Goal: Task Accomplishment & Management: Manage account settings

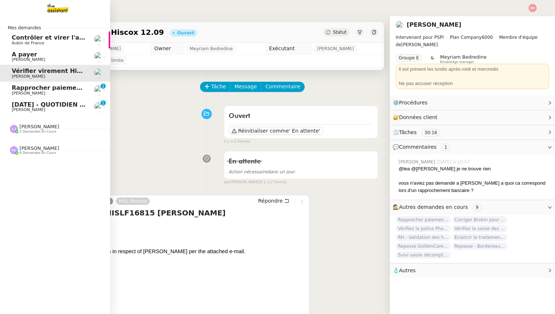
click at [27, 104] on span "[DATE] - QUOTIDIEN Gestion boite mail Accounting" at bounding box center [96, 104] width 168 height 7
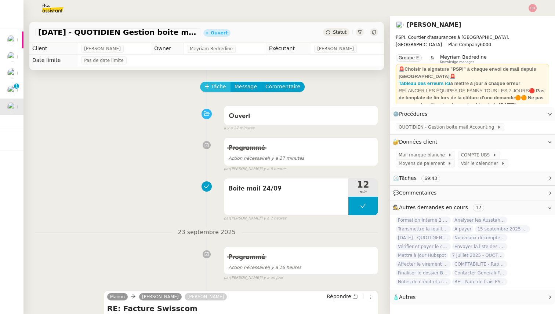
click at [214, 87] on span "Tâche" at bounding box center [218, 87] width 15 height 8
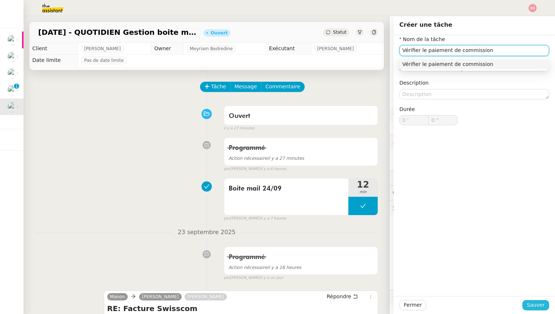
type input "Vérifier le paiement de commission"
click at [535, 305] on span "Sauver" at bounding box center [535, 305] width 18 height 8
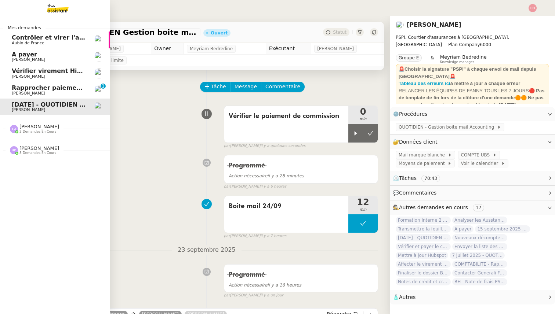
click at [44, 87] on span "Rapprocher paiements sur relevés bancaires" at bounding box center [86, 87] width 148 height 7
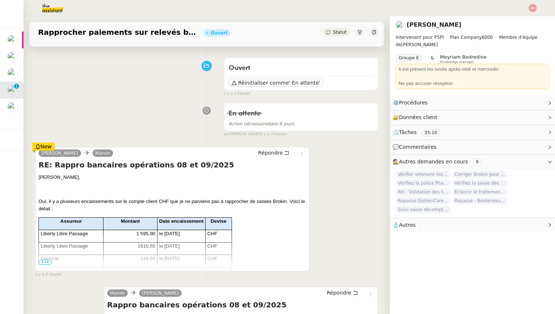
scroll to position [66, 0]
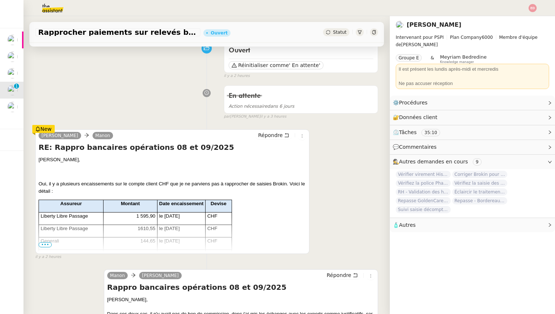
click at [45, 246] on span "•••" at bounding box center [45, 244] width 13 height 5
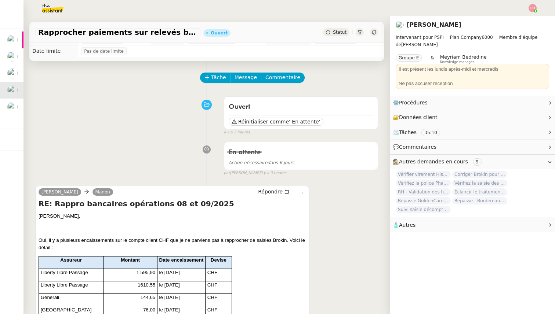
scroll to position [0, 0]
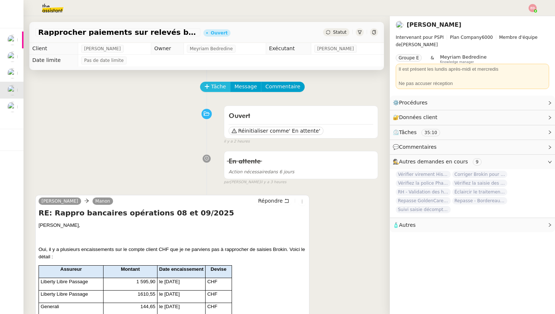
click at [212, 87] on span "Tâche" at bounding box center [218, 87] width 15 height 8
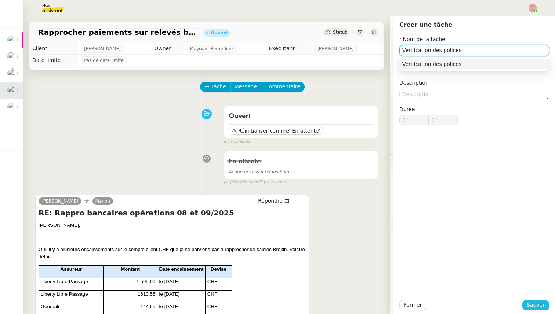
type input "Vérification des polices"
click at [538, 304] on span "Sauver" at bounding box center [535, 305] width 18 height 8
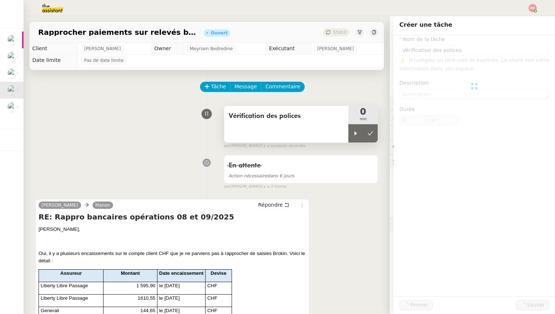
click at [354, 122] on span "min" at bounding box center [362, 119] width 29 height 6
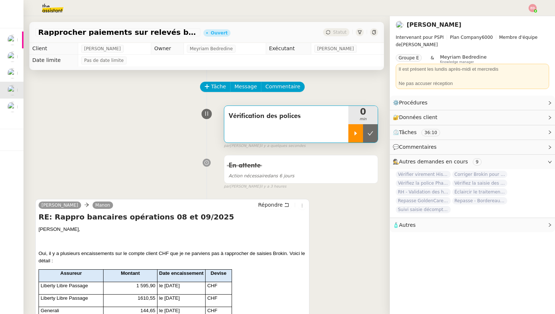
click at [354, 135] on icon at bounding box center [355, 133] width 3 height 4
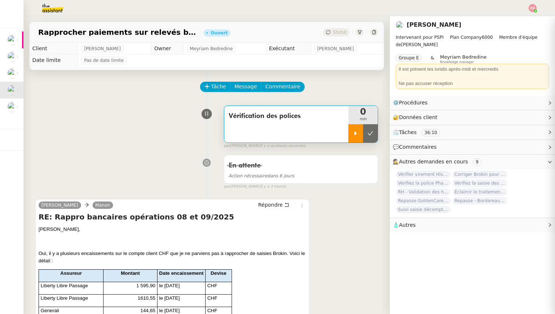
click at [356, 131] on icon at bounding box center [355, 134] width 6 height 6
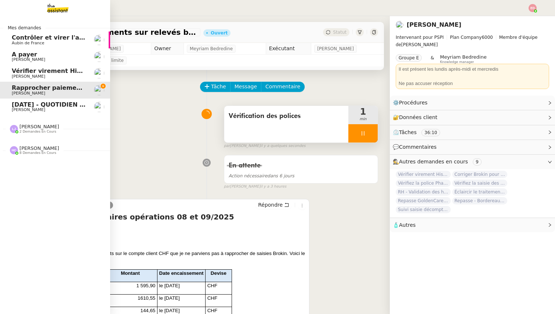
click at [21, 106] on span "[DATE] - QUOTIDIEN Gestion boite mail Accounting" at bounding box center [96, 104] width 168 height 7
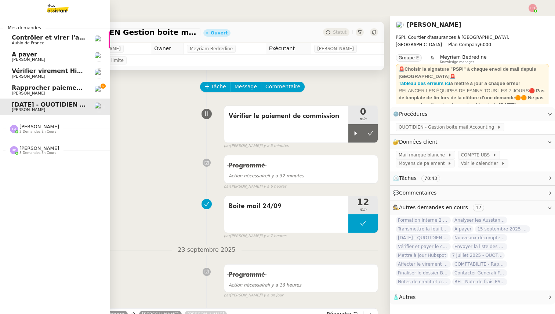
click at [26, 88] on span "Rapprocher paiements sur relevés bancaires" at bounding box center [86, 87] width 148 height 7
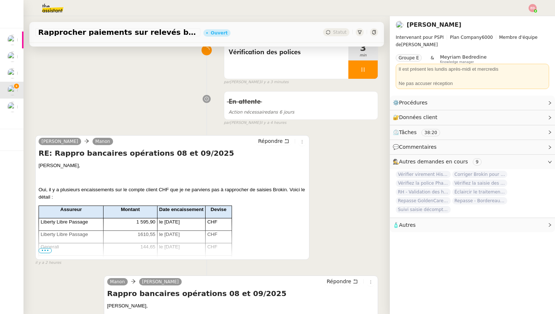
scroll to position [71, 0]
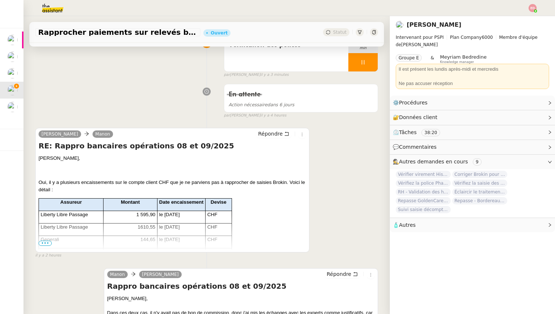
click at [47, 244] on span "•••" at bounding box center [45, 243] width 13 height 5
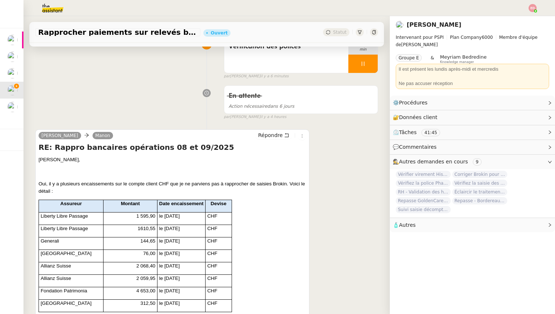
scroll to position [0, 0]
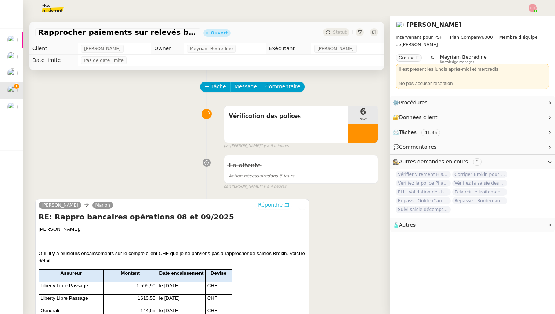
click at [268, 206] on span "Répondre" at bounding box center [270, 204] width 25 height 7
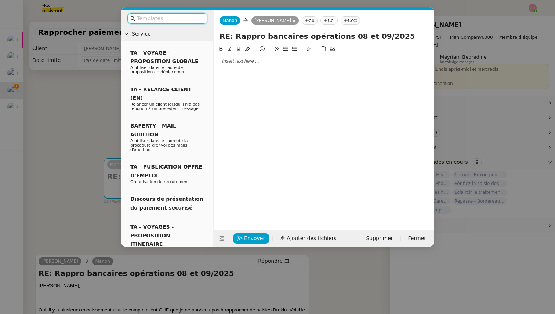
click at [231, 62] on div at bounding box center [323, 61] width 214 height 7
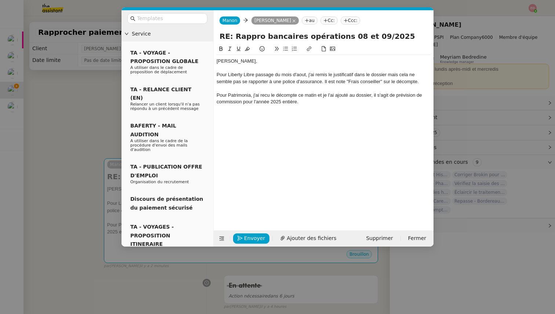
click at [262, 96] on div "Pour Patrimonia, j'ai recu le décompte ce matin et je l'ai ajouté au dossier, i…" at bounding box center [323, 99] width 214 height 14
click at [0, 0] on lt-span "reçu" at bounding box center [0, 0] width 0 height 0
click at [340, 81] on div "Pour Liberty Libre passage du mois d'aout, j'ai remis le justificatif dans le d…" at bounding box center [323, 79] width 214 height 14
click at [0, 0] on lt-span "not é" at bounding box center [0, 0] width 0 height 0
click at [393, 74] on div "Pour Liberty Libre passage du mois d'aout, j'ai remis le justificatif dans le d…" at bounding box center [323, 79] width 214 height 14
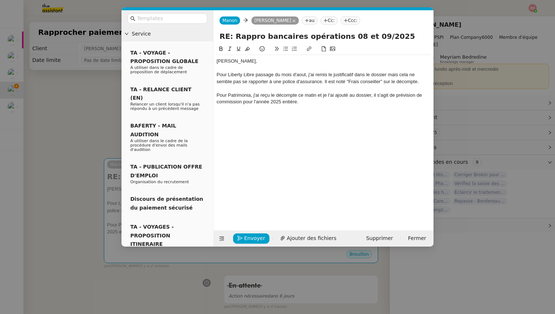
click at [0, 0] on lt-span ", mais" at bounding box center [0, 0] width 0 height 0
click at [305, 102] on div "Pour Patrimonia, j'ai reçu le décompte ce matin et je l'ai ajouté au dossier, i…" at bounding box center [323, 99] width 214 height 14
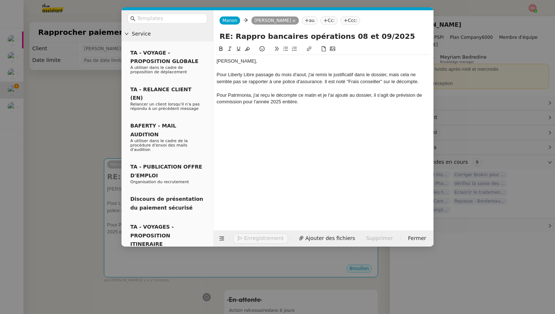
click at [76, 151] on nz-modal-container "Service TA - VOYAGE - PROPOSITION GLOBALE A utiliser dans le cadre de propositi…" at bounding box center [277, 157] width 555 height 314
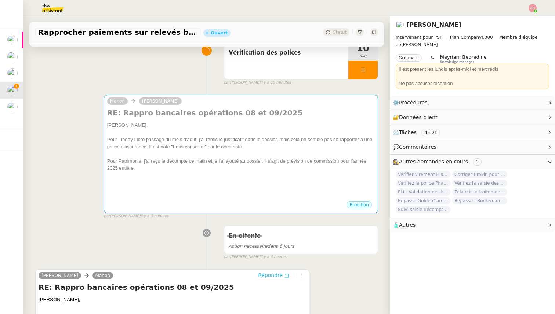
scroll to position [54, 0]
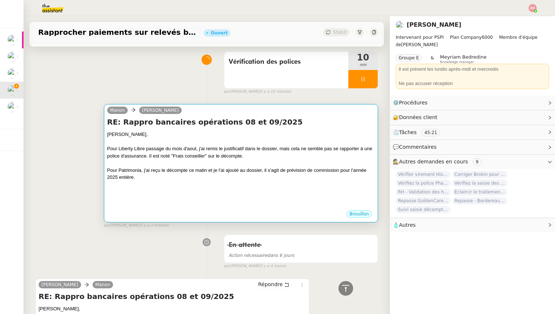
click at [172, 183] on div at bounding box center [240, 184] width 267 height 7
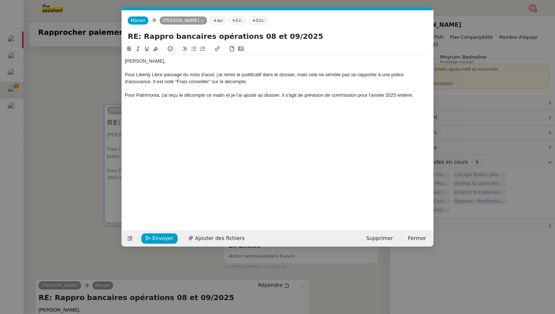
scroll to position [0, 15]
click at [179, 109] on div at bounding box center [278, 109] width 306 height 7
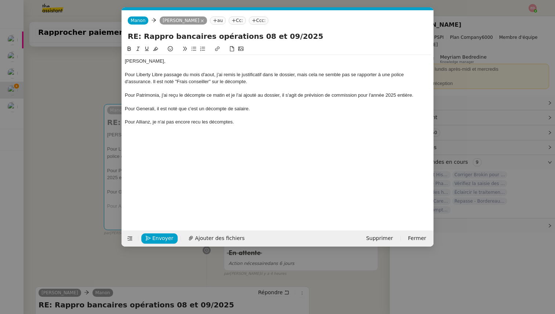
click at [196, 123] on div "Pour Allianz, je n'ai pas encore recu les décomptes." at bounding box center [278, 122] width 306 height 7
click at [0, 0] on lt-span "reçu" at bounding box center [0, 0] width 0 height 0
click at [75, 147] on nz-modal-container "Service TA - VOYAGE - PROPOSITION GLOBALE A utiliser dans le cadre de propositi…" at bounding box center [277, 157] width 555 height 314
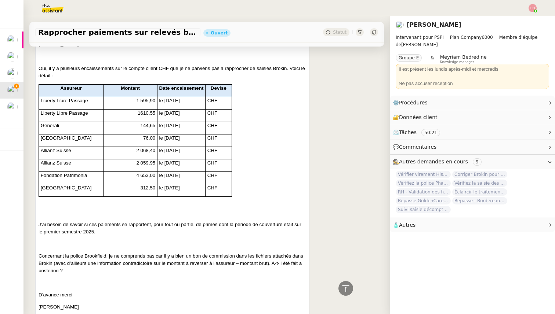
scroll to position [0, 0]
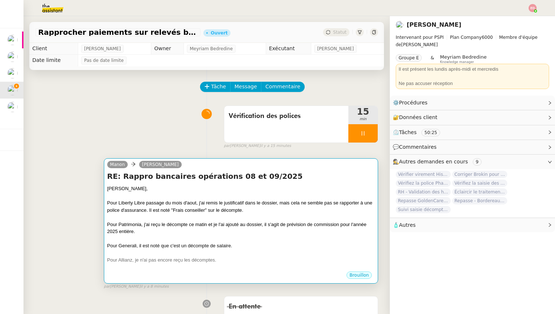
click at [154, 220] on div at bounding box center [240, 217] width 267 height 7
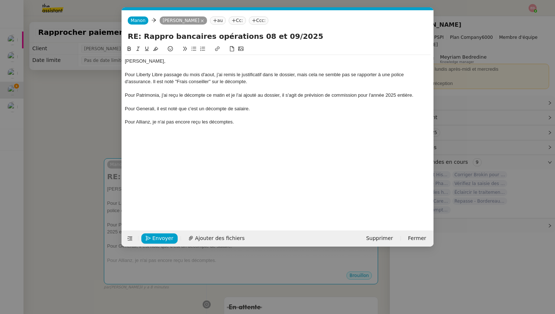
scroll to position [0, 15]
click at [150, 121] on div "Pour Allianz, je n'ai pas encore reçu les décomptes." at bounding box center [278, 122] width 306 height 7
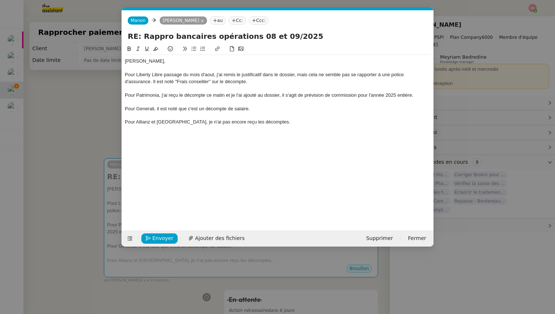
click at [147, 109] on div "Pour Generali, il est noté que c'est un décompte de salaire." at bounding box center [278, 109] width 306 height 7
click at [0, 0] on lt-span "Général" at bounding box center [0, 0] width 0 height 0
click at [258, 123] on div "Pour Allianz et Zurich, je n'ai pas encore reçu les décomptes." at bounding box center [278, 122] width 306 height 7
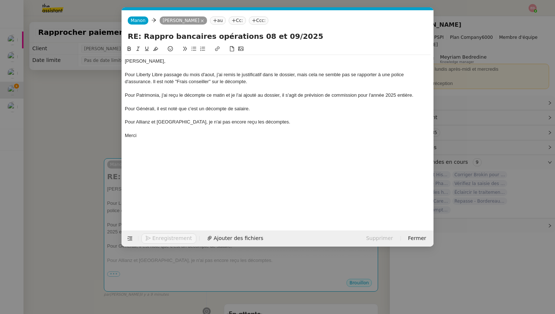
click at [72, 167] on nz-modal-container "Service TA - VOYAGE - PROPOSITION GLOBALE A utiliser dans le cadre de propositi…" at bounding box center [277, 157] width 555 height 314
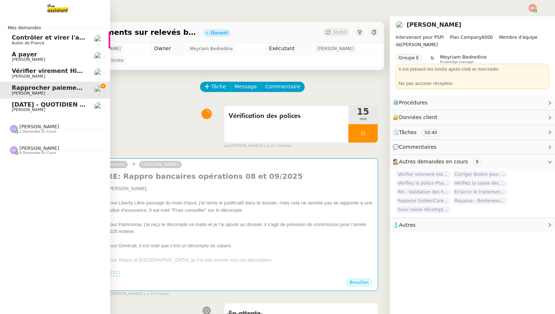
click at [28, 124] on span "[PERSON_NAME]" at bounding box center [39, 127] width 40 height 6
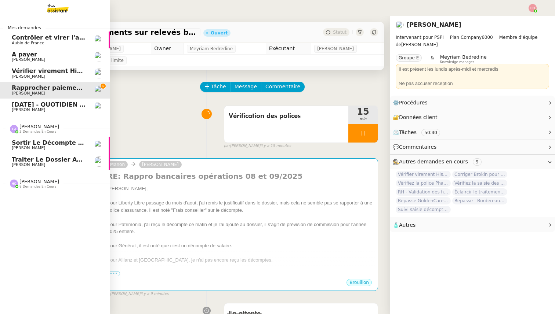
click at [34, 145] on span "Sortir le décompte pour [PERSON_NAME]" at bounding box center [81, 142] width 138 height 7
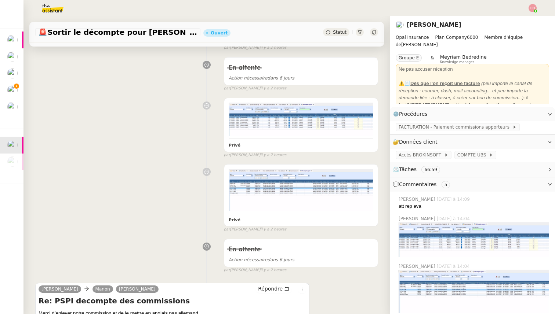
scroll to position [173, 0]
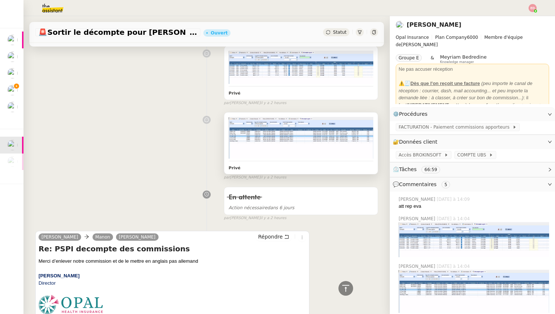
click at [246, 143] on img at bounding box center [301, 137] width 145 height 41
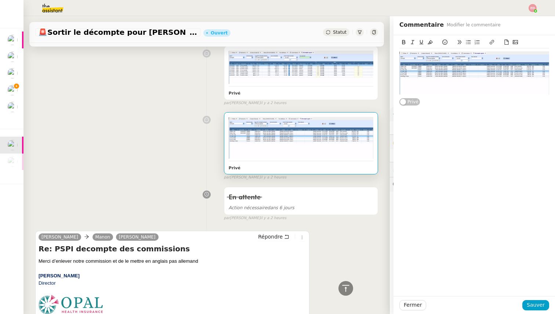
click at [441, 66] on img at bounding box center [474, 72] width 150 height 43
click at [292, 127] on img at bounding box center [301, 137] width 145 height 41
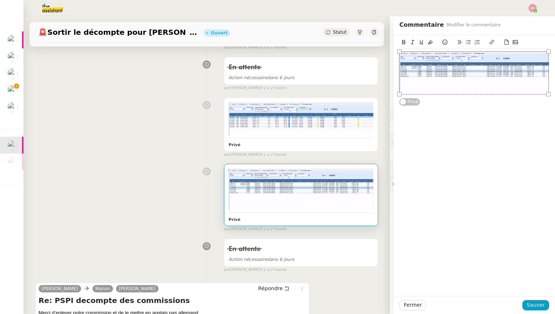
scroll to position [115, 0]
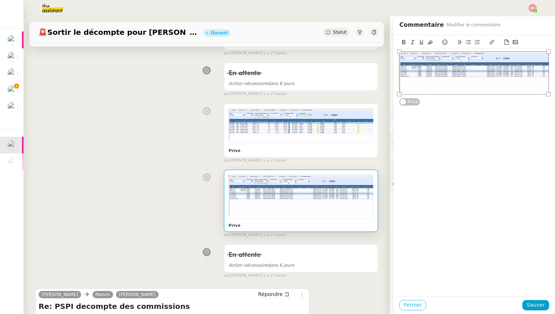
click at [409, 302] on span "Fermer" at bounding box center [412, 305] width 18 height 8
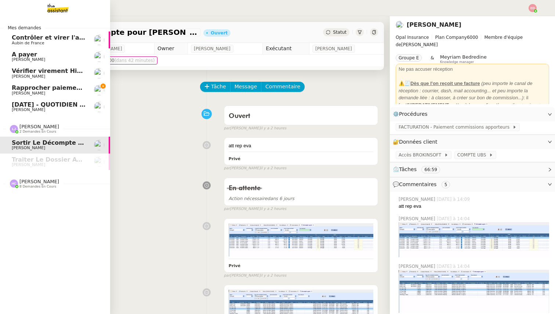
click at [26, 185] on span "8 demandes en cours" at bounding box center [37, 187] width 37 height 4
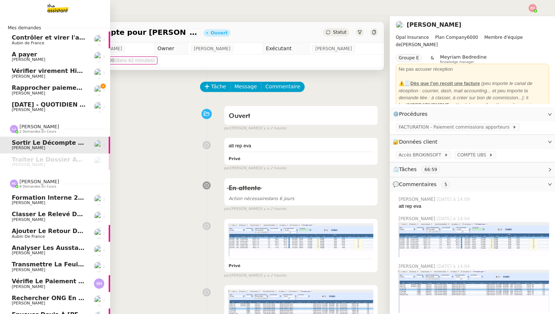
scroll to position [11, 0]
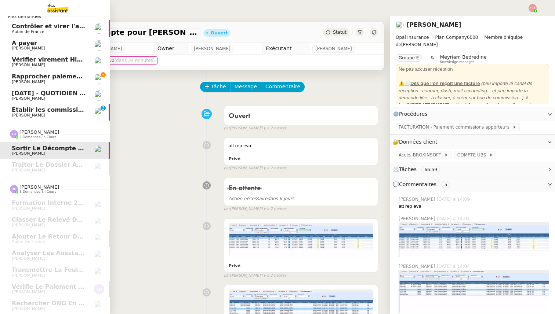
click at [17, 77] on span "Rapprocher paiements sur relevés bancaires" at bounding box center [86, 76] width 148 height 7
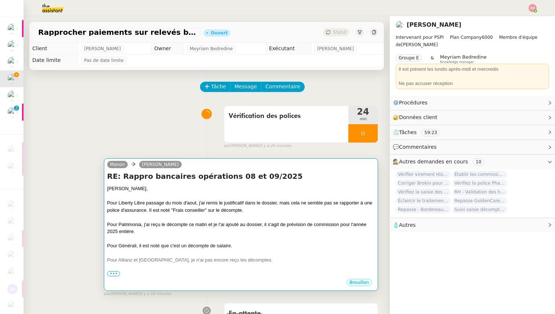
click at [216, 190] on div "[PERSON_NAME]," at bounding box center [240, 188] width 267 height 7
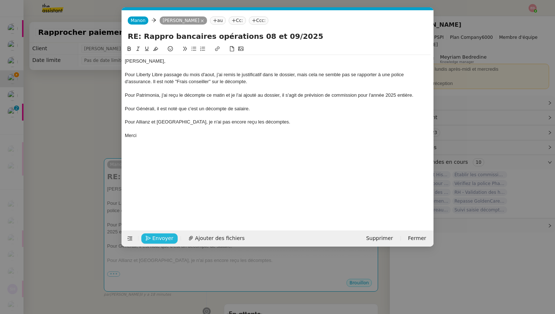
scroll to position [0, 15]
click at [164, 237] on span "Envoyer" at bounding box center [162, 238] width 21 height 8
click at [164, 237] on span "Confirmer l'envoi" at bounding box center [174, 238] width 44 height 8
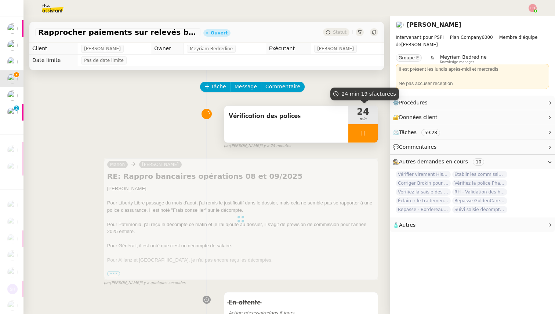
click at [370, 132] on div at bounding box center [362, 133] width 29 height 18
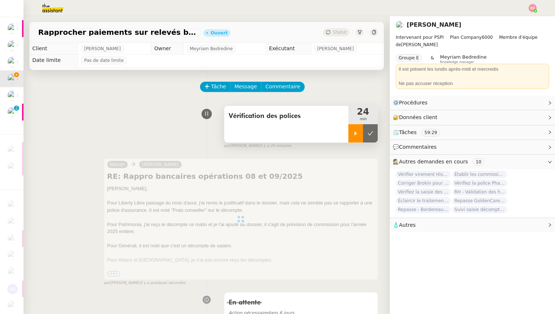
click at [370, 132] on icon at bounding box center [370, 134] width 6 height 6
click at [342, 33] on span "Statut" at bounding box center [340, 32] width 14 height 5
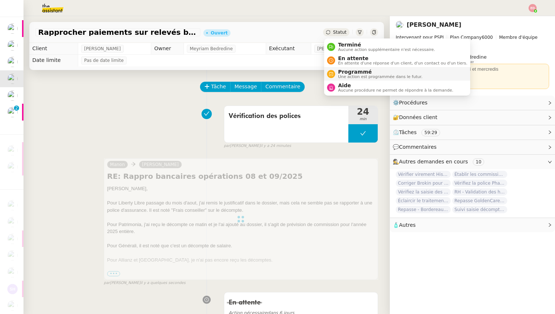
click at [346, 61] on span "En attente d'une réponse d'un client, d'un contact ou d'un tiers." at bounding box center [402, 63] width 129 height 4
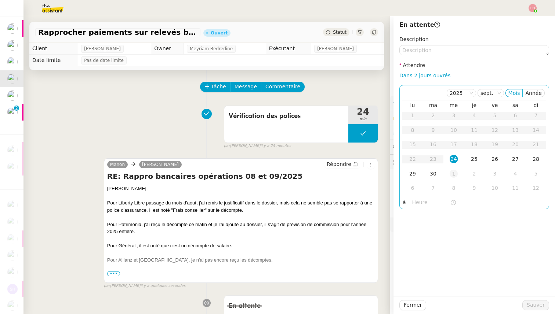
click at [451, 175] on div "1" at bounding box center [453, 174] width 8 height 8
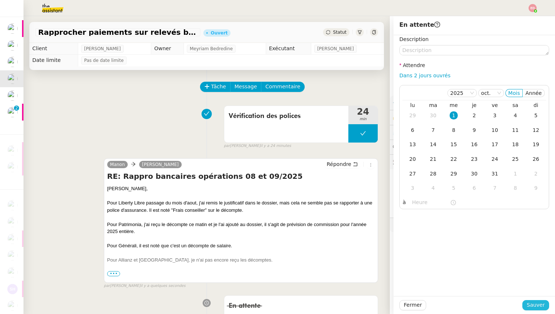
click at [533, 305] on span "Sauver" at bounding box center [535, 305] width 18 height 8
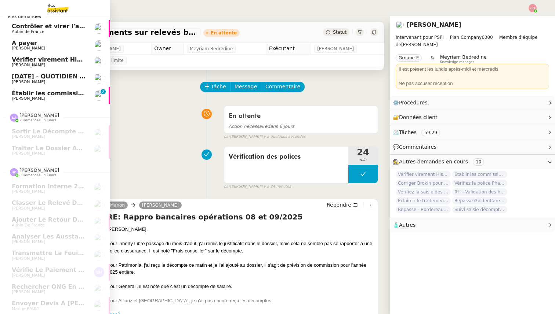
click at [16, 99] on span "[PERSON_NAME]" at bounding box center [28, 98] width 33 height 5
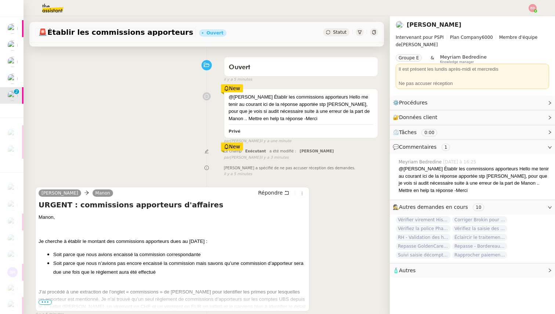
scroll to position [68, 0]
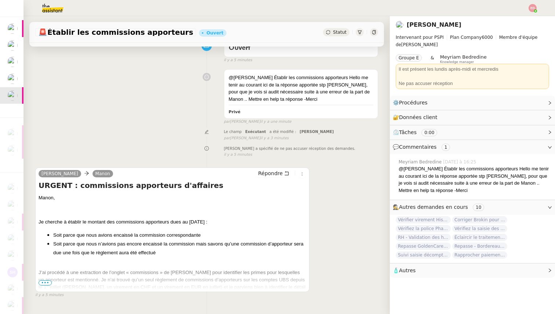
click at [47, 284] on span "•••" at bounding box center [45, 283] width 13 height 5
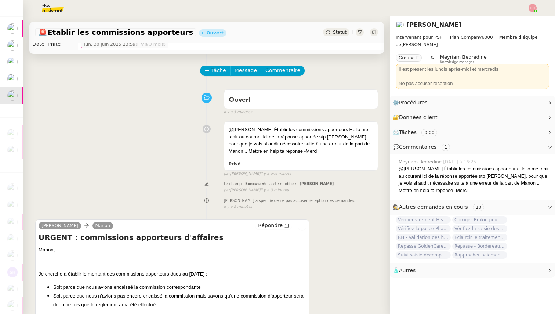
scroll to position [0, 0]
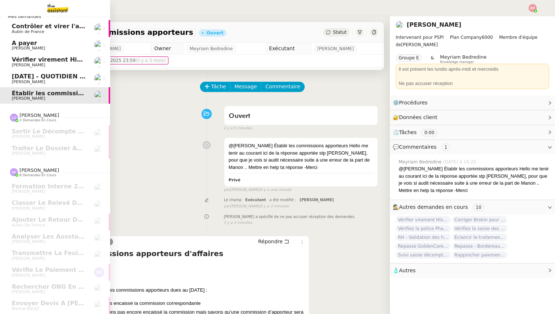
click at [15, 77] on span "[DATE] - QUOTIDIEN Gestion boite mail Accounting" at bounding box center [96, 76] width 168 height 7
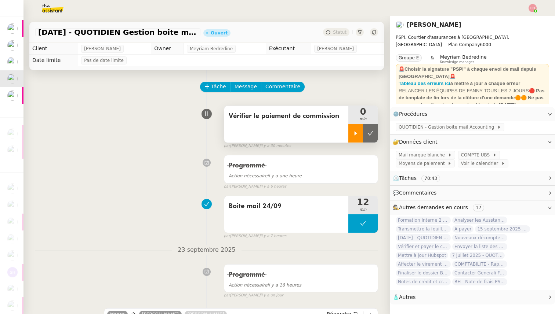
click at [358, 130] on div at bounding box center [355, 133] width 15 height 18
click at [474, 158] on span "COMPTE UBS" at bounding box center [477, 154] width 32 height 7
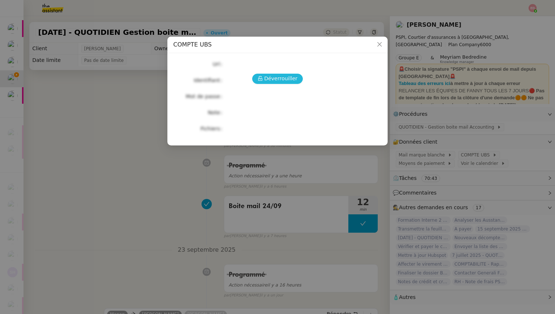
click at [286, 82] on span "Déverrouiller" at bounding box center [280, 78] width 33 height 8
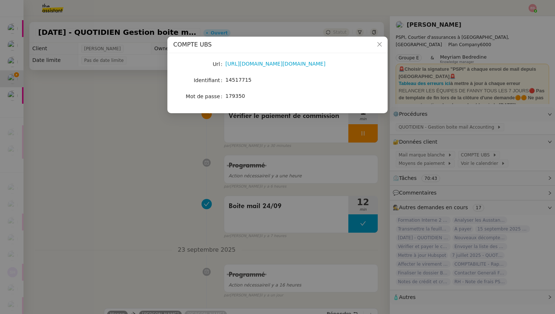
click at [240, 79] on span "14517715" at bounding box center [238, 80] width 26 height 6
click at [237, 81] on span "14517715" at bounding box center [238, 80] width 26 height 6
drag, startPoint x: 253, startPoint y: 80, endPoint x: 227, endPoint y: 80, distance: 25.7
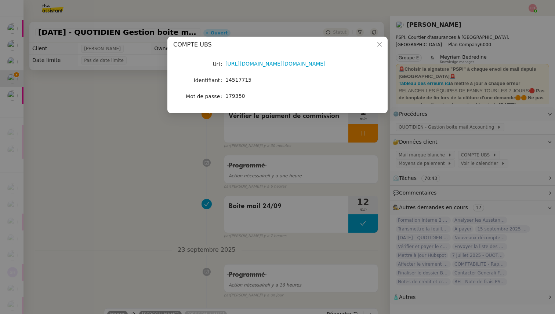
click at [227, 80] on div "14517715" at bounding box center [285, 80] width 121 height 8
click at [236, 99] on span "179350" at bounding box center [234, 96] width 19 height 6
drag, startPoint x: 253, startPoint y: 81, endPoint x: 226, endPoint y: 81, distance: 27.5
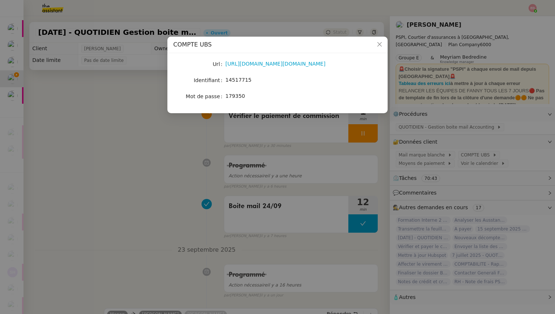
click at [226, 81] on div "14517715" at bounding box center [285, 80] width 121 height 8
click at [242, 80] on span "14517715" at bounding box center [238, 80] width 26 height 6
click at [123, 143] on nz-modal-container "COMPTE UBS Url https://ebanking-ch1.ubs.com/workbench/WorkbenchOpenAction.do?lo…" at bounding box center [277, 157] width 555 height 314
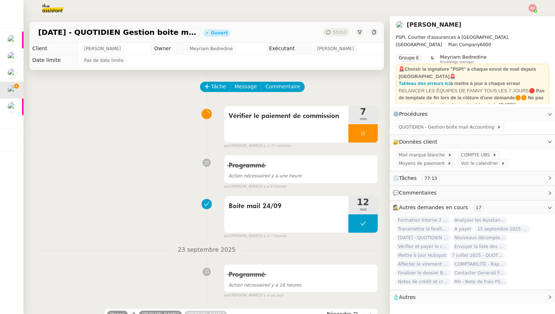
click at [55, 8] on img at bounding box center [46, 8] width 57 height 16
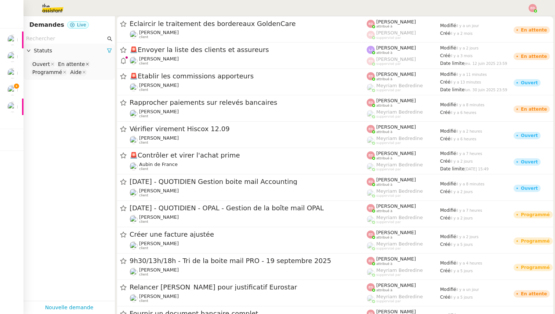
click at [85, 63] on icon at bounding box center [87, 64] width 4 height 4
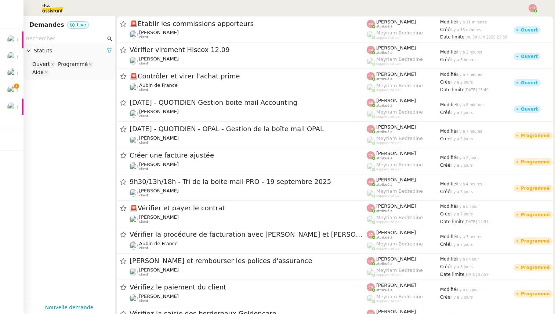
click at [51, 63] on icon at bounding box center [53, 64] width 4 height 4
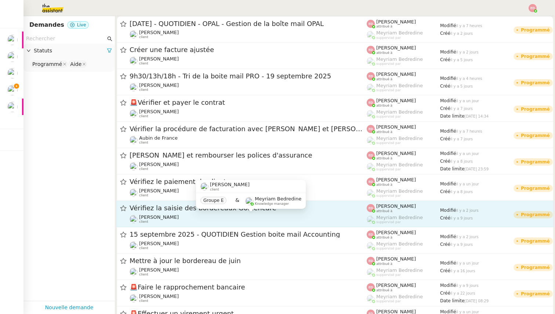
click at [165, 216] on span "[PERSON_NAME]" at bounding box center [159, 218] width 40 height 6
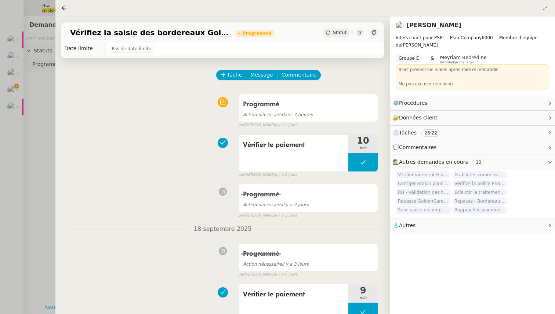
scroll to position [7, 0]
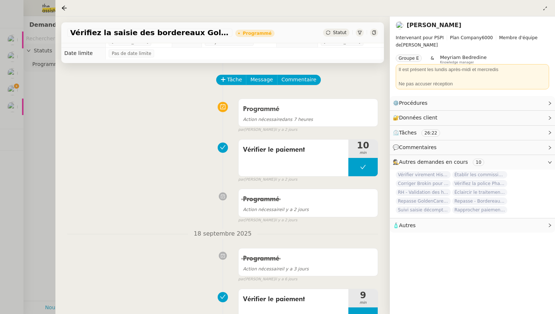
click at [342, 31] on span "Statut" at bounding box center [340, 32] width 14 height 5
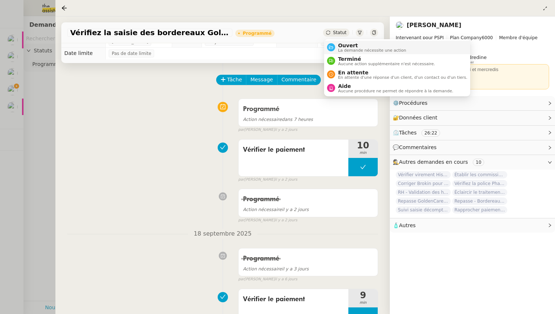
click at [343, 47] on span "Ouvert" at bounding box center [372, 46] width 68 height 6
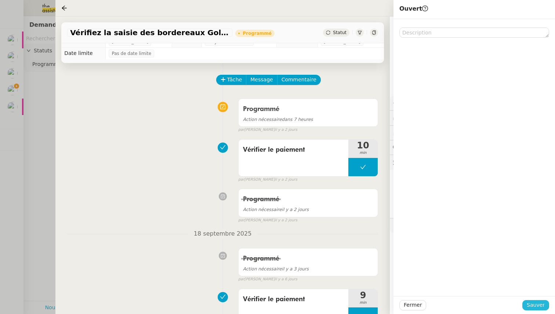
click at [531, 305] on span "Sauver" at bounding box center [535, 305] width 18 height 8
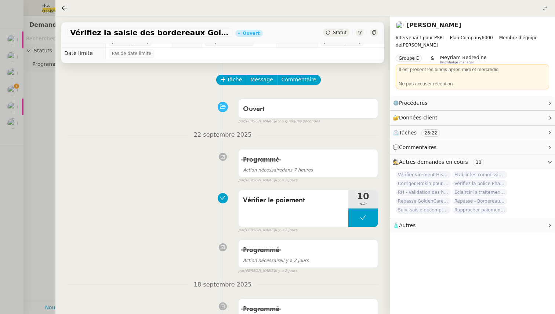
click at [45, 156] on div at bounding box center [277, 157] width 555 height 314
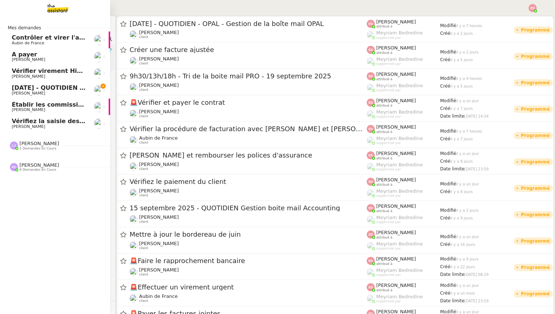
click at [11, 120] on link "Vérifiez la saisie des bordereaux Goldencare [PERSON_NAME]" at bounding box center [55, 123] width 110 height 17
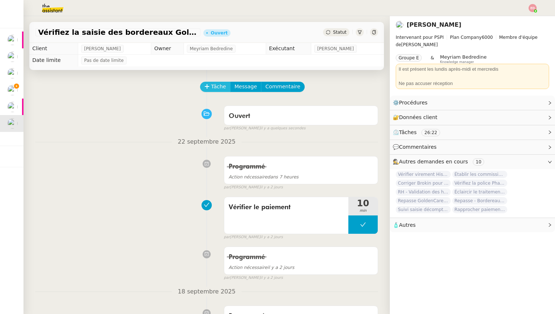
click at [219, 86] on span "Tâche" at bounding box center [218, 87] width 15 height 8
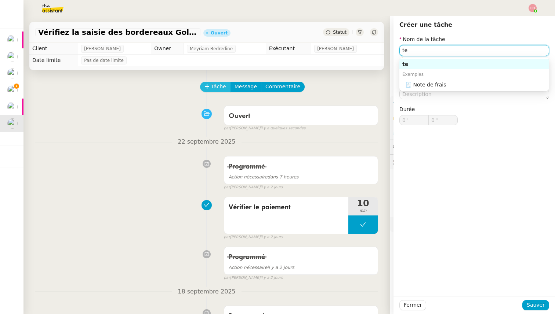
type input "t"
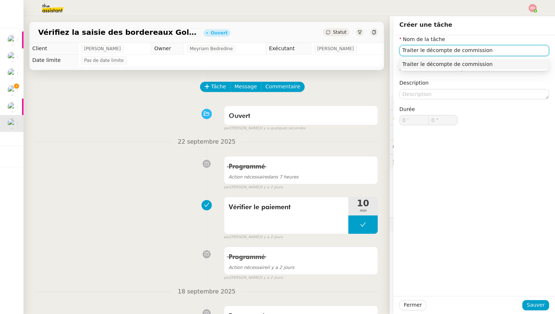
type input "Traiter le décompte de commission"
click at [542, 300] on div "Fermer Sauver" at bounding box center [473, 305] width 161 height 18
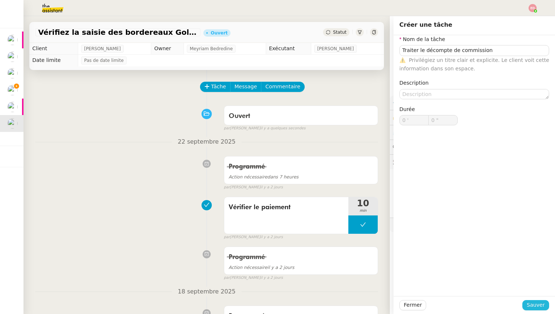
click at [532, 306] on span "Sauver" at bounding box center [535, 305] width 18 height 8
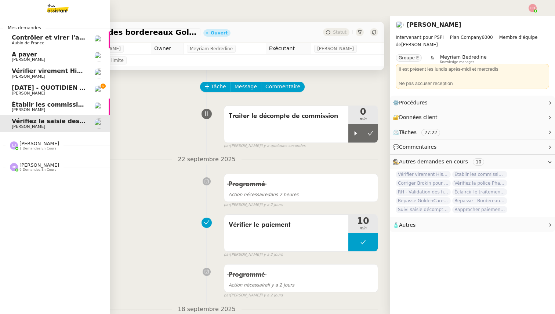
click at [19, 88] on span "[DATE] - QUOTIDIEN Gestion boite mail Accounting" at bounding box center [96, 87] width 168 height 7
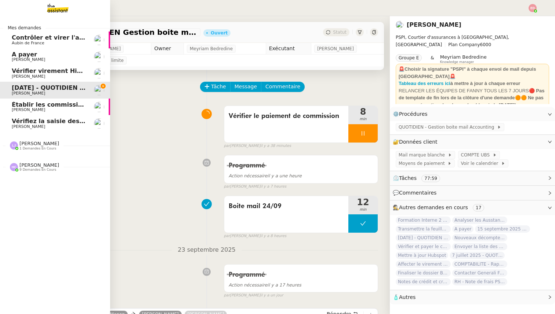
click at [22, 76] on span "[PERSON_NAME]" at bounding box center [28, 76] width 33 height 5
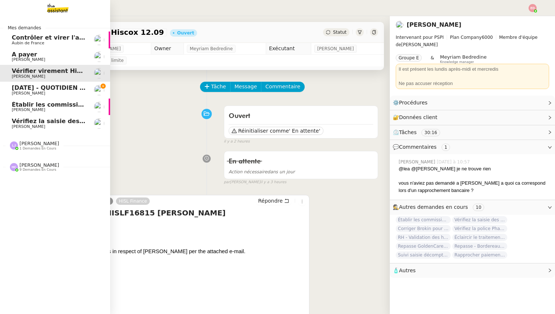
click at [29, 57] on span "A payer" at bounding box center [24, 54] width 25 height 7
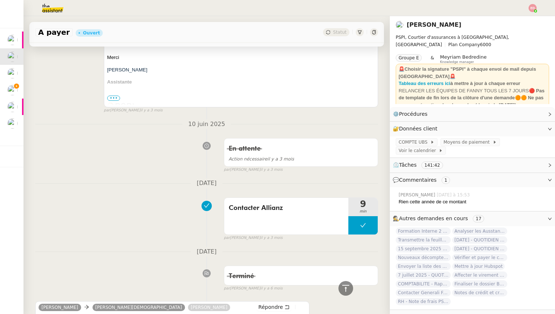
scroll to position [4916, 0]
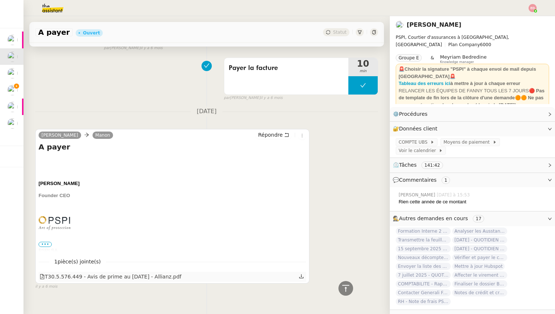
click at [301, 274] on icon at bounding box center [301, 276] width 5 height 5
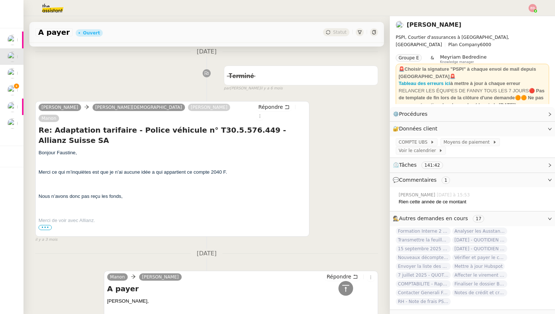
scroll to position [4566, 0]
click at [46, 224] on span "•••" at bounding box center [45, 226] width 13 height 5
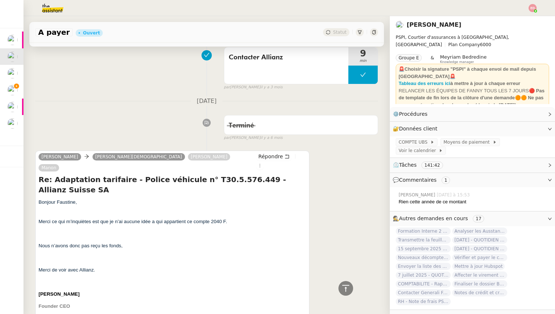
scroll to position [4460, 0]
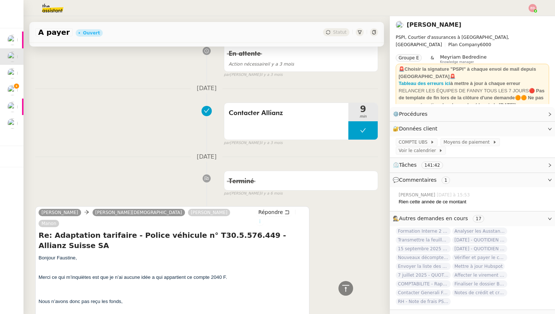
click at [262, 219] on icon at bounding box center [259, 221] width 4 height 4
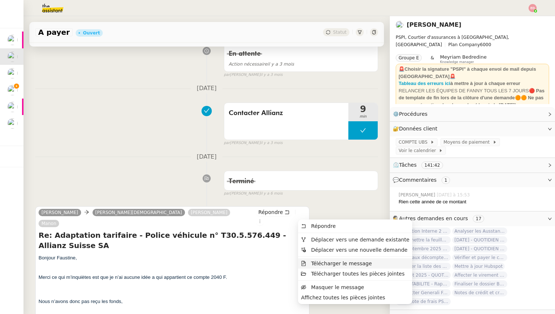
click at [337, 263] on span "Télécharger le message" at bounding box center [341, 264] width 61 height 6
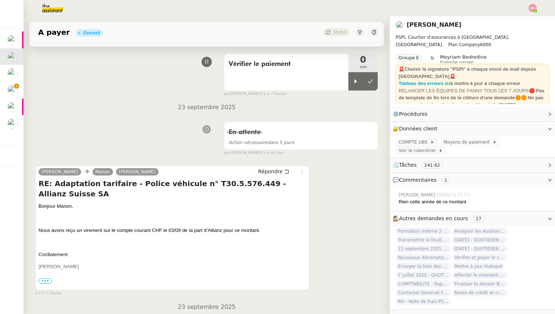
scroll to position [55, 0]
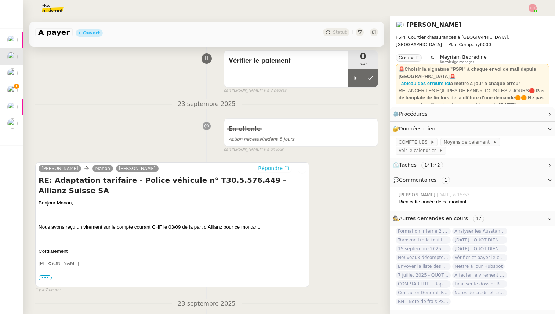
click at [274, 168] on span "Répondre" at bounding box center [270, 168] width 25 height 7
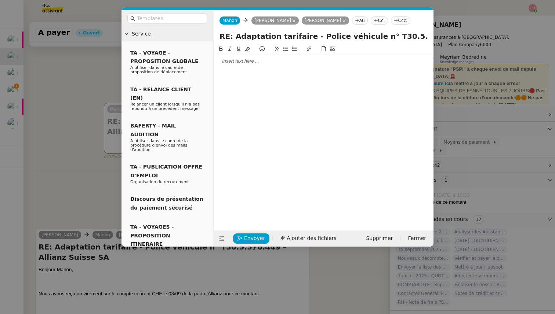
click at [88, 88] on nz-modal-container "Service TA - VOYAGE - PROPOSITION GLOBALE A utiliser dans le cadre de propositi…" at bounding box center [277, 157] width 555 height 314
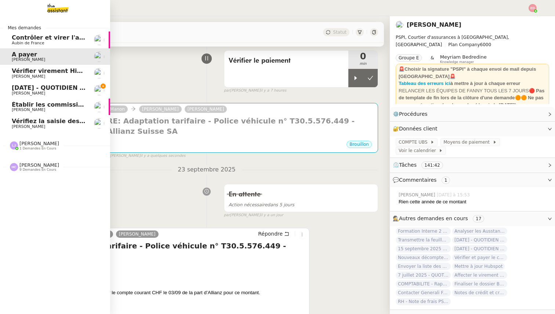
click at [17, 88] on span "[DATE] - QUOTIDIEN Gestion boite mail Accounting" at bounding box center [96, 87] width 168 height 7
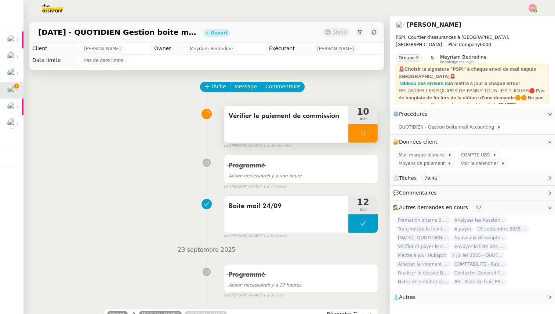
click at [375, 135] on div at bounding box center [362, 133] width 29 height 18
click at [375, 135] on button at bounding box center [370, 133] width 15 height 18
click at [340, 34] on span "Statut" at bounding box center [340, 32] width 14 height 5
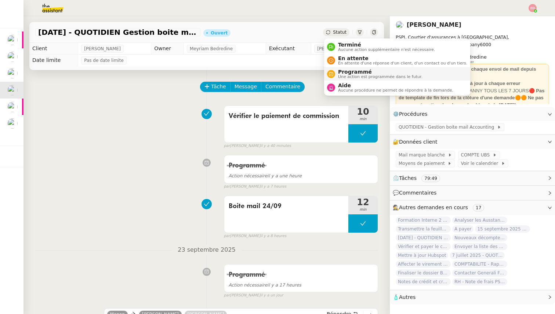
click at [349, 71] on span "Programmé" at bounding box center [380, 72] width 84 height 6
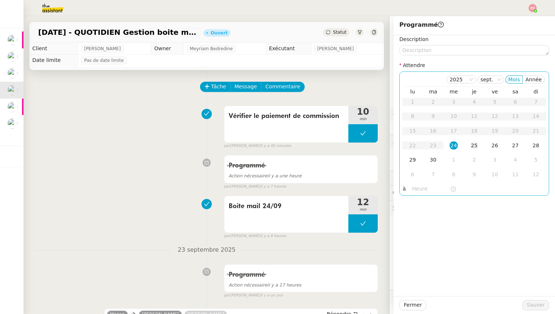
click at [471, 143] on div "25" at bounding box center [474, 146] width 8 height 8
click at [535, 304] on span "Sauver" at bounding box center [535, 305] width 18 height 8
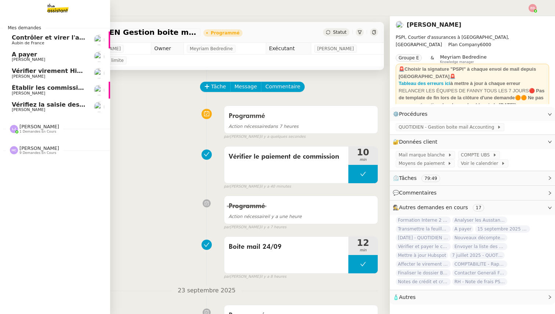
click at [28, 68] on span "Vérifier virement Hiscox 12.09" at bounding box center [62, 70] width 100 height 7
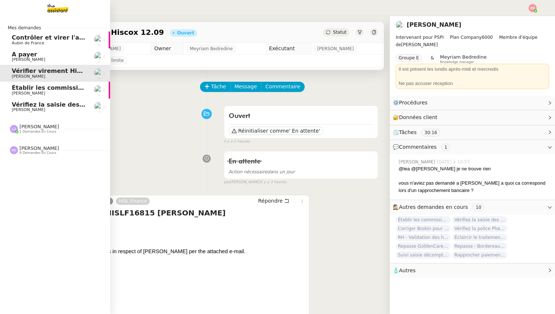
click at [19, 58] on span "[PERSON_NAME]" at bounding box center [28, 59] width 33 height 5
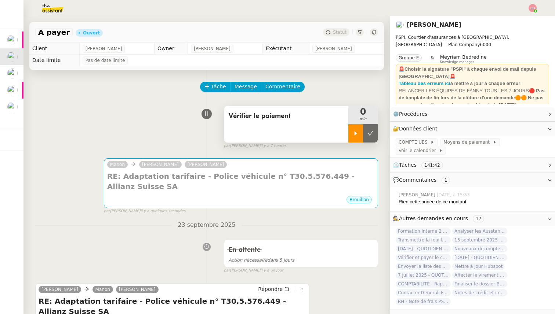
click at [356, 140] on div at bounding box center [355, 133] width 15 height 18
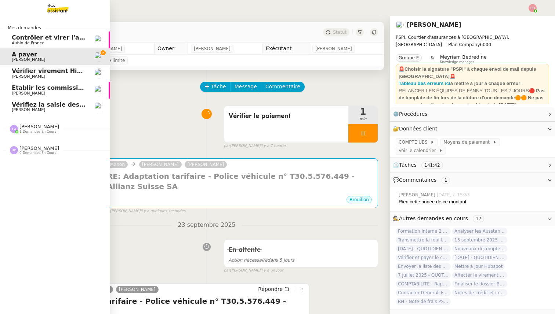
click at [23, 41] on span "Aubin de France" at bounding box center [28, 43] width 33 height 5
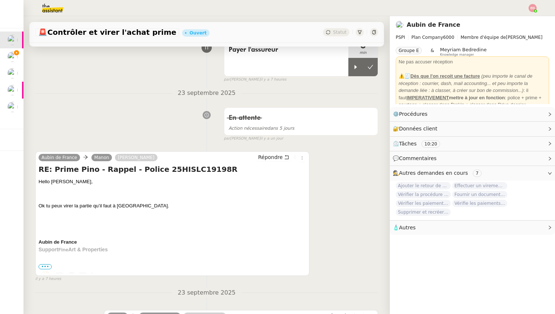
scroll to position [72, 0]
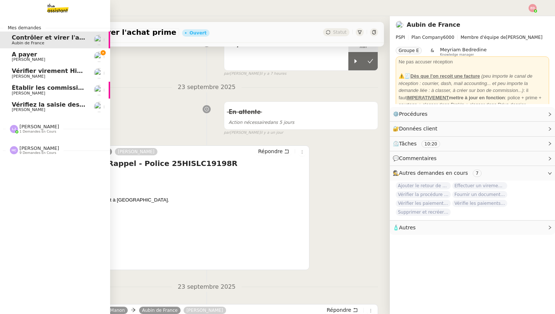
click at [23, 108] on span "[PERSON_NAME]" at bounding box center [28, 109] width 33 height 5
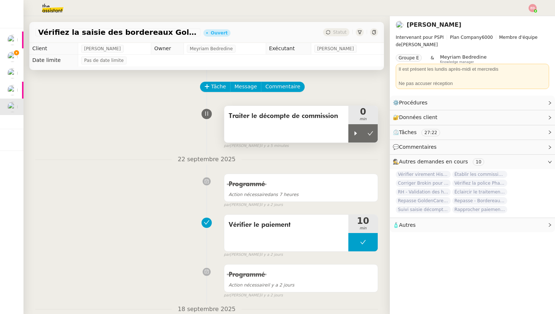
click at [281, 116] on span "Traiter le décompte de commission" at bounding box center [286, 116] width 115 height 11
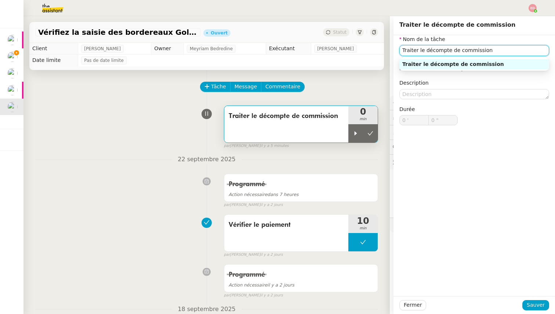
click at [423, 51] on input "Traiter le décompte de commission" at bounding box center [474, 50] width 150 height 11
click at [488, 51] on input "Traiter les décompte de commission" at bounding box center [474, 50] width 150 height 11
type input "Traiter les décompte de commissions"
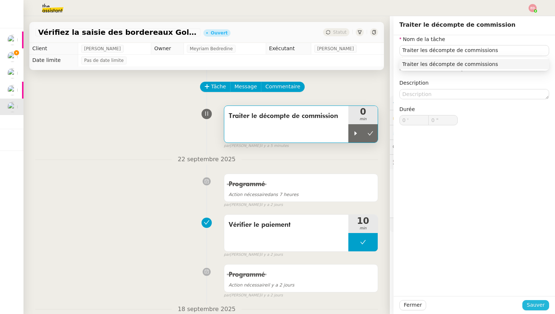
click at [531, 305] on span "Sauver" at bounding box center [535, 305] width 18 height 8
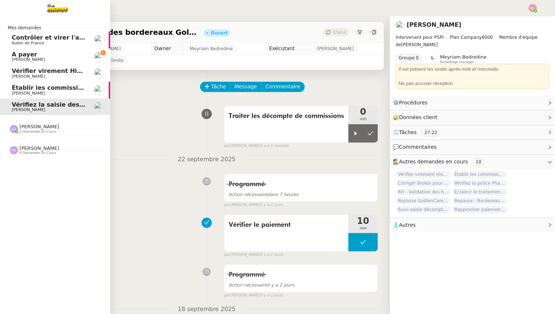
click at [16, 89] on span "Établir les commissions apporteurs" at bounding box center [70, 87] width 117 height 7
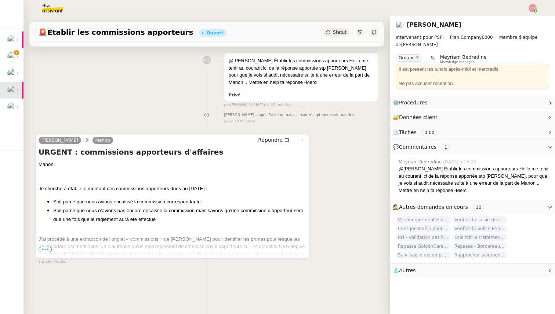
scroll to position [93, 0]
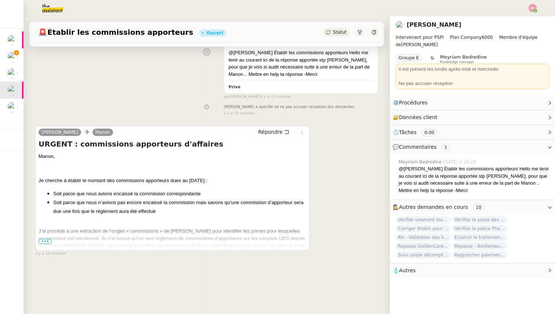
click at [46, 241] on span "•••" at bounding box center [45, 241] width 13 height 5
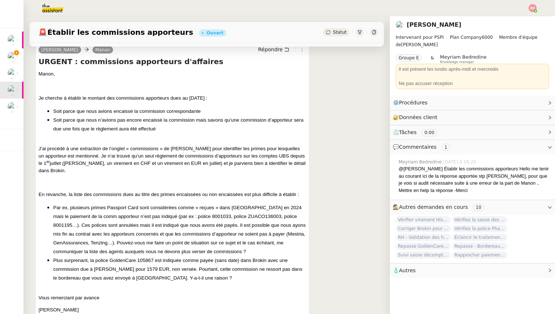
scroll to position [187, 0]
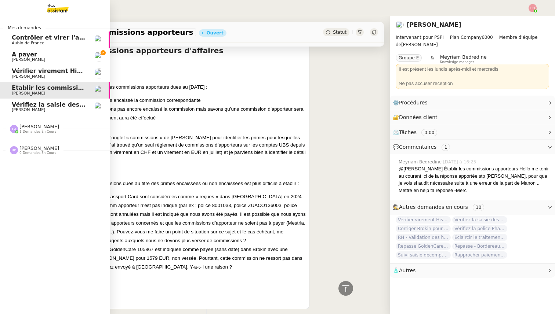
click at [34, 131] on span "1 demandes en cours" at bounding box center [37, 132] width 37 height 4
click at [40, 146] on span "[PERSON_NAME]" at bounding box center [49, 148] width 74 height 4
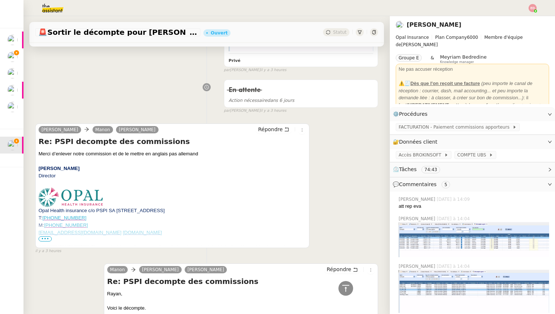
scroll to position [485, 0]
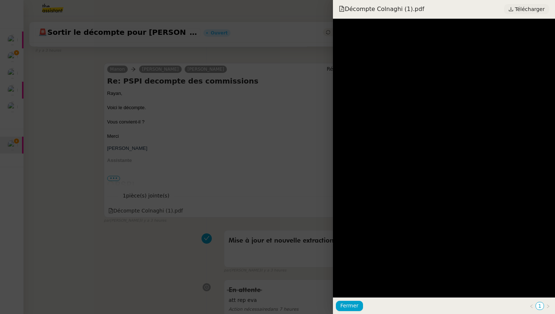
scroll to position [0, 0]
click at [145, 168] on div at bounding box center [277, 157] width 555 height 314
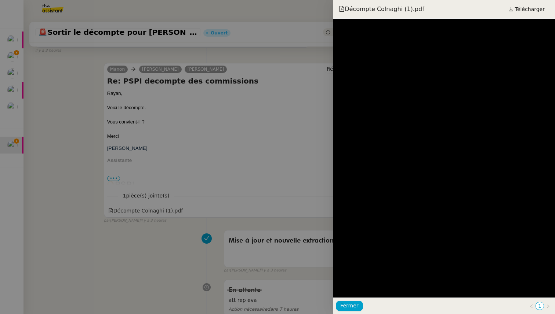
click at [95, 58] on div at bounding box center [277, 157] width 555 height 314
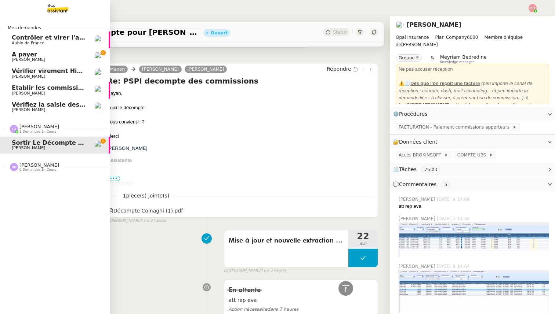
click at [28, 109] on span "[PERSON_NAME]" at bounding box center [28, 109] width 33 height 5
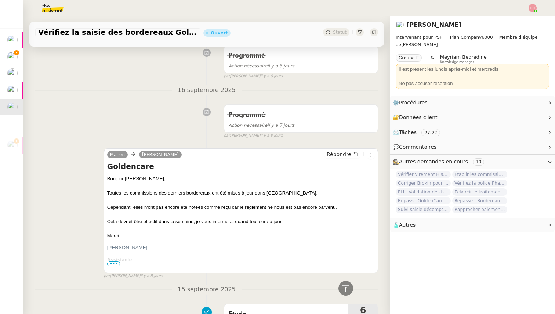
scroll to position [388, 0]
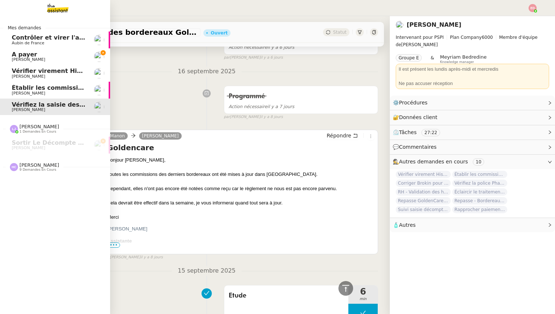
click at [32, 88] on span "Établir les commissions apporteurs" at bounding box center [70, 87] width 117 height 7
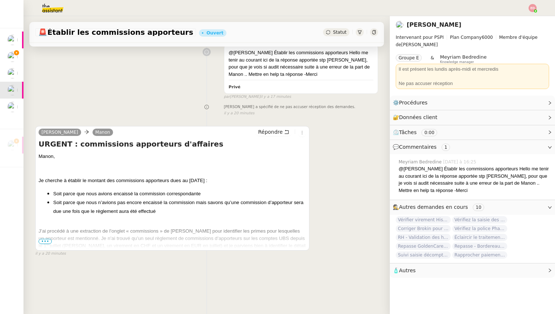
click at [44, 244] on span "•••" at bounding box center [45, 241] width 13 height 5
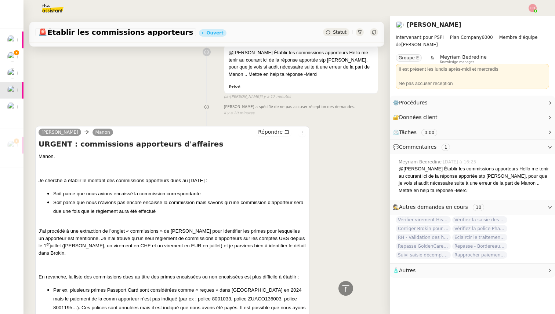
scroll to position [216, 0]
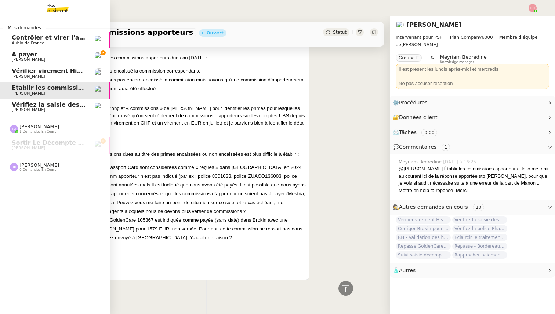
click at [23, 59] on span "[PERSON_NAME]" at bounding box center [28, 59] width 33 height 5
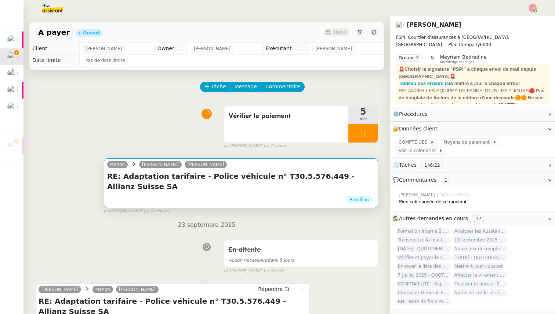
click at [170, 181] on h4 "RE: Adaptation tarifaire - Police véhicule n° T30.5.576.449 - Allianz Suisse SA" at bounding box center [240, 181] width 267 height 21
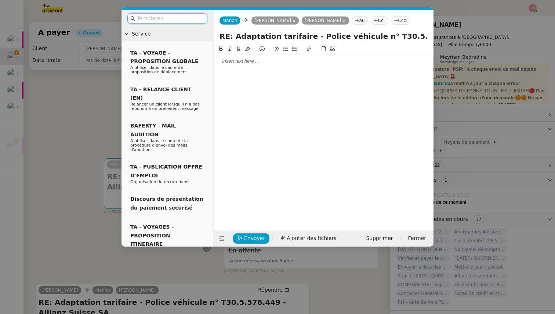
click at [244, 69] on div at bounding box center [323, 132] width 214 height 175
click at [231, 62] on div at bounding box center [323, 61] width 214 height 7
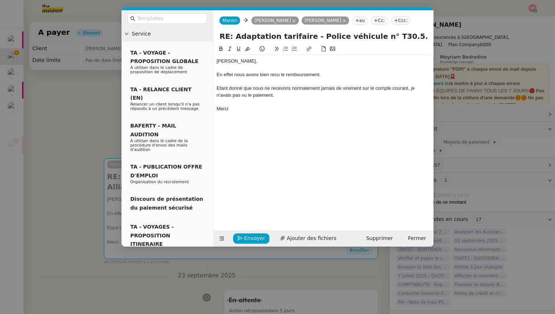
click at [273, 74] on div "En effet nous avons bien recu le remboursement." at bounding box center [323, 75] width 214 height 7
click at [0, 0] on lt-span "reçu" at bounding box center [0, 0] width 0 height 0
click at [227, 76] on div "En effet nous avons bien reçu le remboursement." at bounding box center [323, 75] width 214 height 7
click at [0, 0] on lt-span "effet ," at bounding box center [0, 0] width 0 height 0
click at [221, 86] on div "Etant donné que nous ne recevons normalement jamais de virement sur le compte c…" at bounding box center [323, 92] width 214 height 14
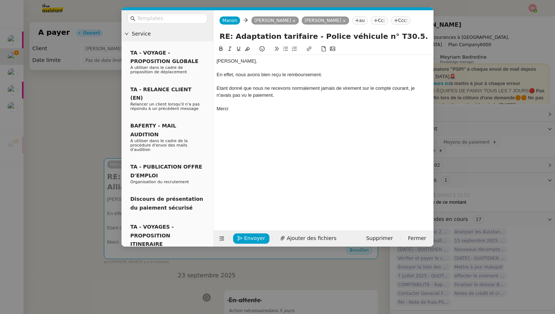
click at [0, 0] on lt-span "Étant" at bounding box center [0, 0] width 0 height 0
click at [277, 97] on div "Étant donné que nous ne recevons normalement jamais de virement sur le compte c…" at bounding box center [323, 92] width 214 height 14
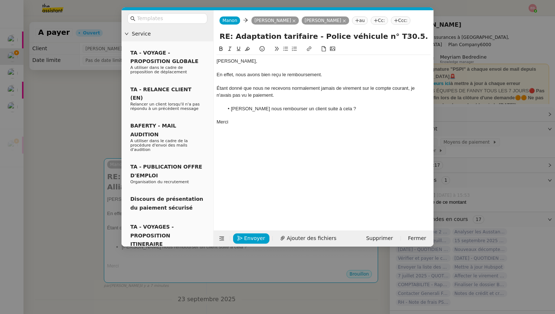
click at [252, 107] on li "[PERSON_NAME] nous rembourser un client suite à cela ?" at bounding box center [327, 109] width 207 height 7
click at [0, 0] on lt-em "Devons-nous" at bounding box center [0, 0] width 0 height 0
click at [246, 107] on li "Devons-nous rembourser un client suite à cela ?" at bounding box center [327, 109] width 207 height 7
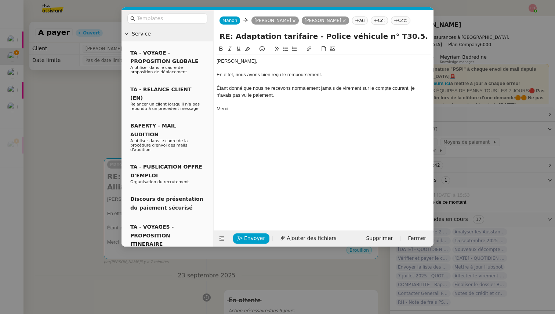
click at [203, 266] on nz-modal-container "Service TA - VOYAGE - PROPOSITION GLOBALE A utiliser dans le cadre de propositi…" at bounding box center [277, 157] width 555 height 314
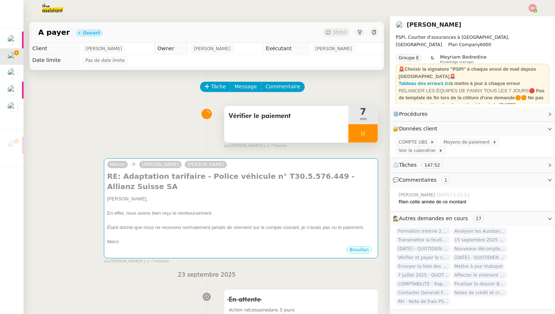
click at [373, 133] on div at bounding box center [362, 133] width 29 height 18
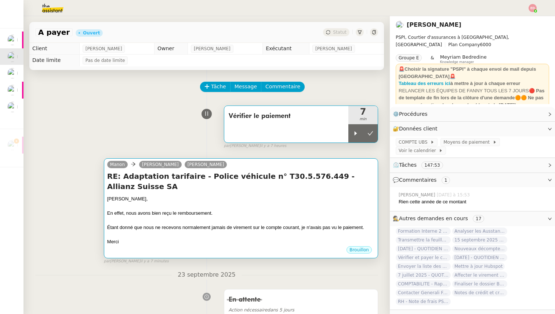
click at [208, 217] on div at bounding box center [240, 220] width 267 height 7
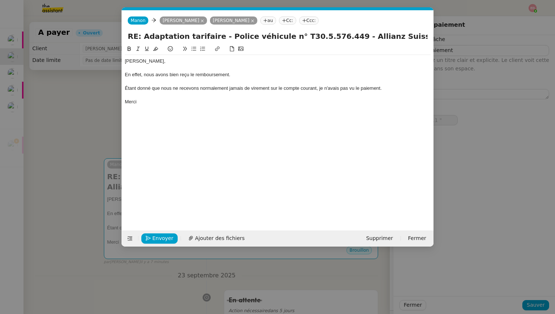
scroll to position [0, 15]
click at [167, 238] on span "Envoyer" at bounding box center [162, 238] width 21 height 8
click at [167, 238] on span "Confirmer l'envoi" at bounding box center [174, 238] width 44 height 8
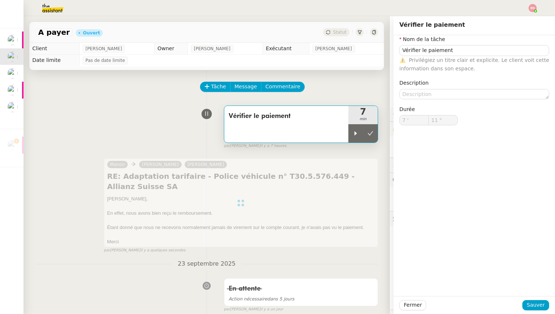
type input "Vérifier le paiement"
type input "7 '"
type input "11 ""
click at [373, 135] on icon at bounding box center [370, 134] width 6 height 6
type input "Vérifier le paiement"
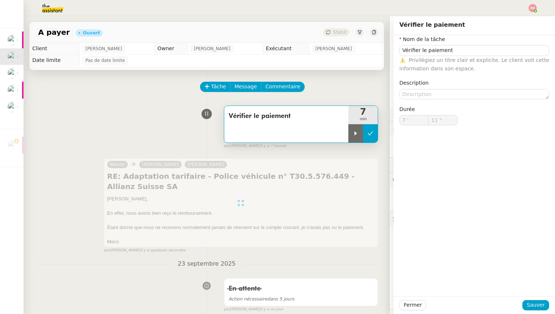
type input "7 '"
type input "11 ""
type input "Vérifier le paiement"
type input "7 '"
type input "11 ""
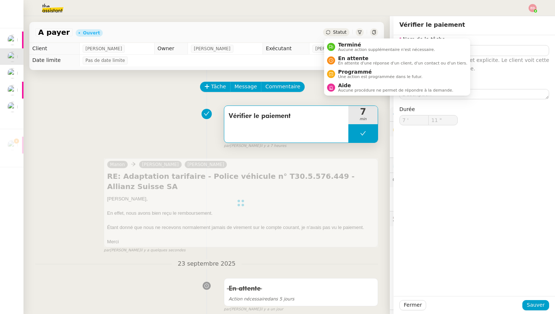
click at [343, 33] on span "Statut" at bounding box center [340, 32] width 14 height 5
type input "Vérifier le paiement"
type input "7 '"
type input "11 ""
click at [348, 47] on span "Terminé" at bounding box center [386, 45] width 97 height 6
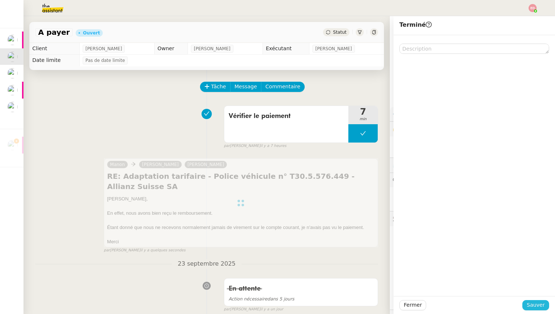
click at [537, 308] on span "Sauver" at bounding box center [535, 305] width 18 height 8
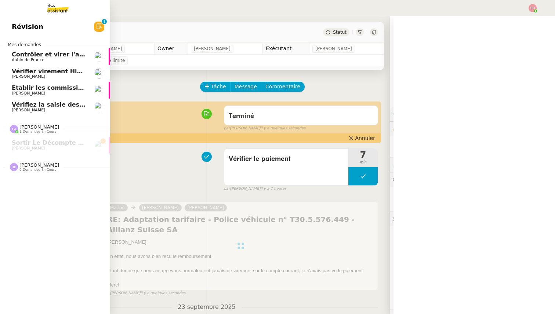
click at [18, 41] on span "Mes demandes" at bounding box center [24, 44] width 42 height 7
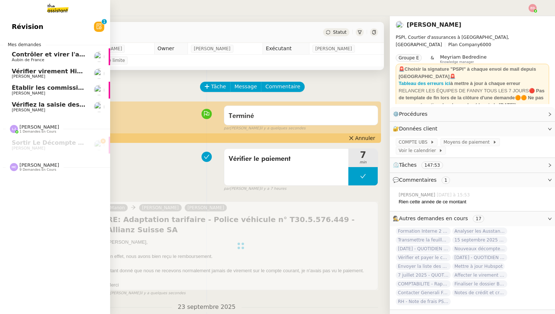
click at [26, 55] on span "Contrôler et virer l'achat prime" at bounding box center [63, 54] width 103 height 7
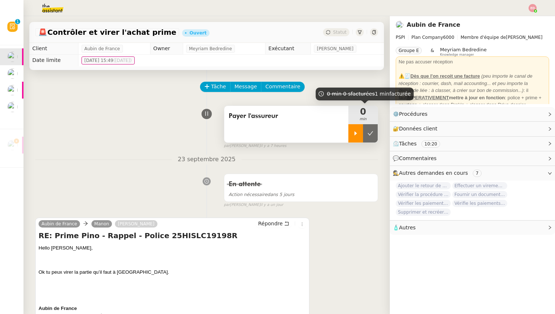
click at [358, 130] on div at bounding box center [355, 133] width 15 height 18
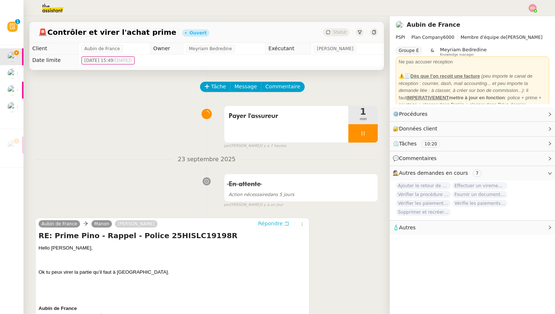
click at [273, 224] on span "Répondre" at bounding box center [270, 223] width 25 height 7
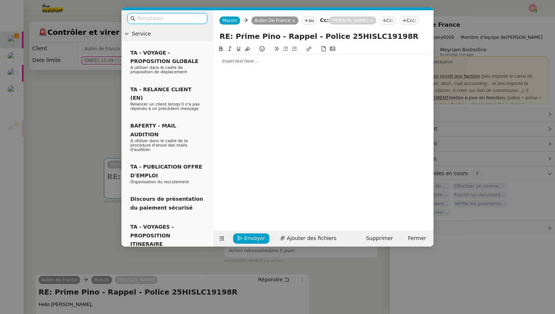
click at [264, 59] on div at bounding box center [323, 61] width 214 height 7
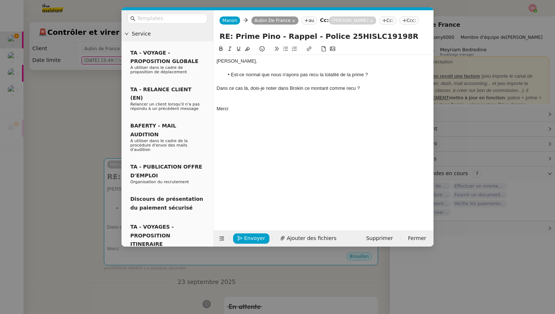
click at [227, 99] on div at bounding box center [323, 102] width 214 height 7
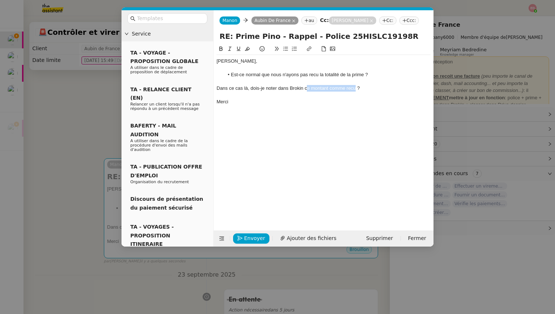
drag, startPoint x: 356, startPoint y: 90, endPoint x: 306, endPoint y: 91, distance: 50.3
click at [306, 91] on div "Dans ce cas là, dois-je noter dans Brokin ce montant comme recu ?" at bounding box center [323, 88] width 214 height 7
click at [251, 87] on div "Dans ce cas là, dois-je noter dans Brokin ?" at bounding box center [323, 88] width 214 height 7
click at [242, 88] on div "Dans ce cas là, que dois-je noter dans Brokin ?" at bounding box center [323, 88] width 214 height 7
click at [0, 0] on lt-em "cas-là" at bounding box center [0, 0] width 0 height 0
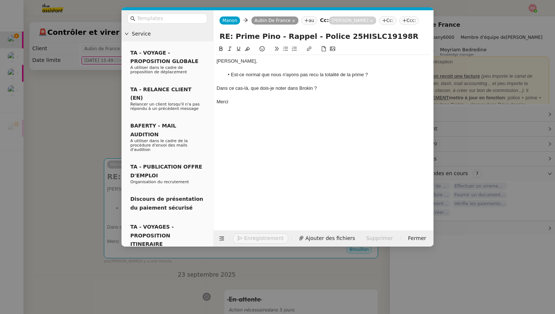
click at [315, 76] on li "Est-ce normal que nous n'ayons pas recu la totalité de la prime ?" at bounding box center [327, 75] width 207 height 7
click at [0, 0] on lt-span "reçu" at bounding box center [0, 0] width 0 height 0
click at [248, 238] on span "Envoyer" at bounding box center [254, 238] width 21 height 8
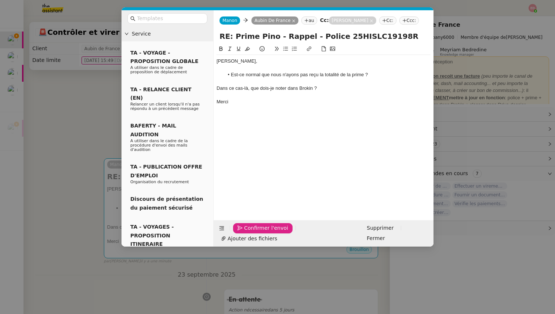
click at [248, 233] on span "Confirmer l'envoi" at bounding box center [266, 228] width 44 height 8
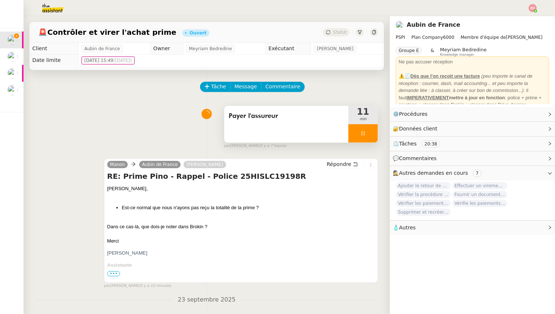
click at [370, 137] on div at bounding box center [362, 133] width 29 height 18
click at [369, 132] on icon at bounding box center [370, 134] width 6 height 6
click at [341, 33] on span "Statut" at bounding box center [340, 32] width 14 height 5
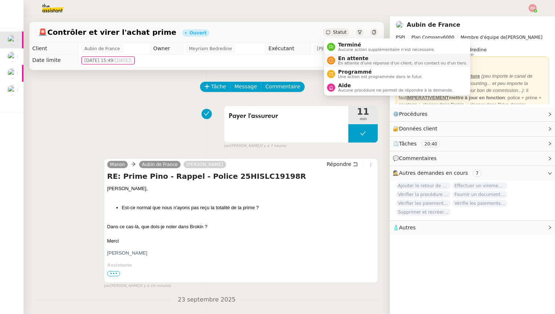
click at [347, 62] on span "En attente d'une réponse d'un client, d'un contact ou d'un tiers." at bounding box center [402, 63] width 129 height 4
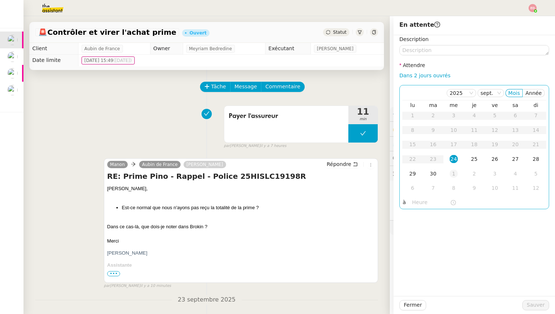
click at [453, 171] on div "1" at bounding box center [453, 174] width 8 height 8
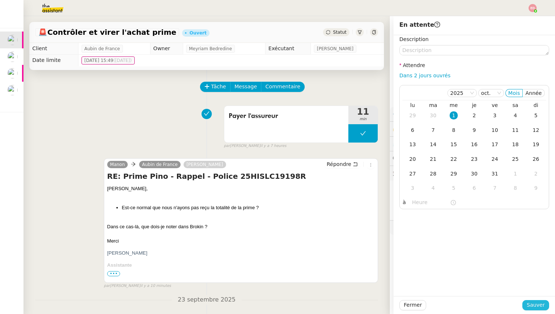
click at [528, 305] on span "Sauver" at bounding box center [535, 305] width 18 height 8
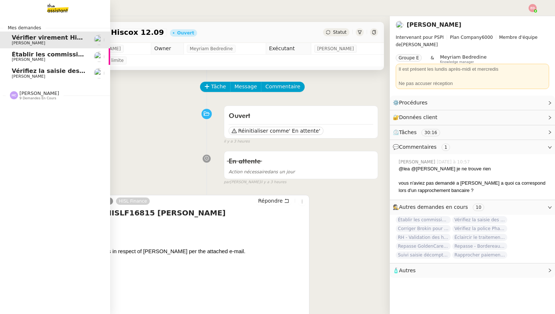
click at [28, 56] on span "Établir les commissions apporteurs" at bounding box center [70, 54] width 117 height 7
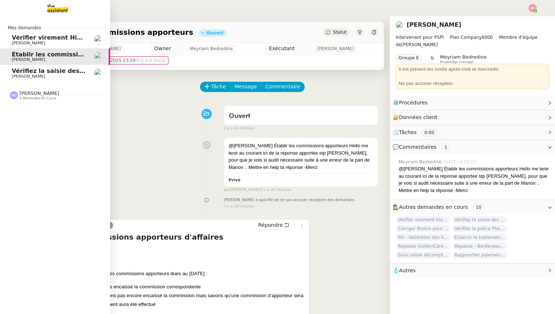
click at [33, 75] on span "[PERSON_NAME]" at bounding box center [28, 76] width 33 height 5
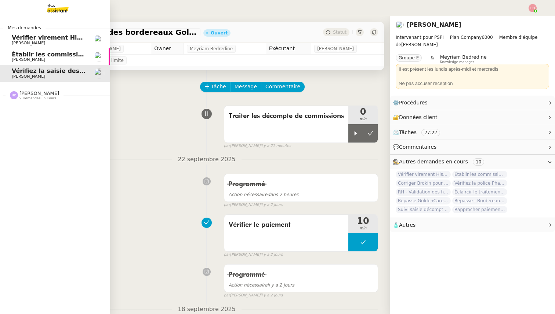
click at [15, 52] on span "Établir les commissions apporteurs" at bounding box center [70, 54] width 117 height 7
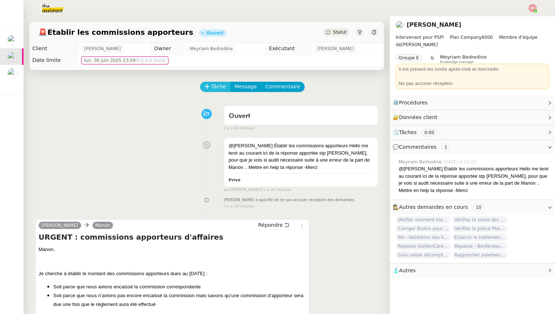
click at [215, 86] on span "Tâche" at bounding box center [218, 87] width 15 height 8
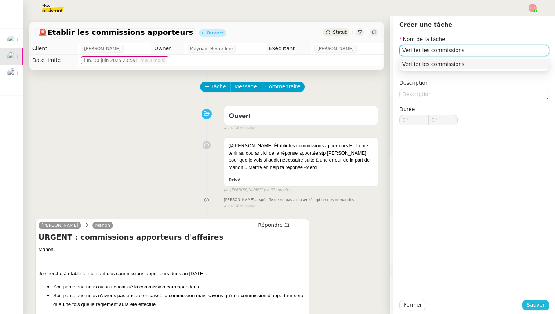
type input "Vérifier les commissions"
click at [533, 306] on span "Sauver" at bounding box center [535, 305] width 18 height 8
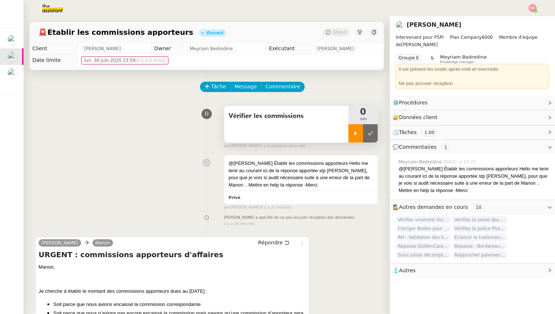
click at [356, 133] on icon at bounding box center [355, 133] width 3 height 4
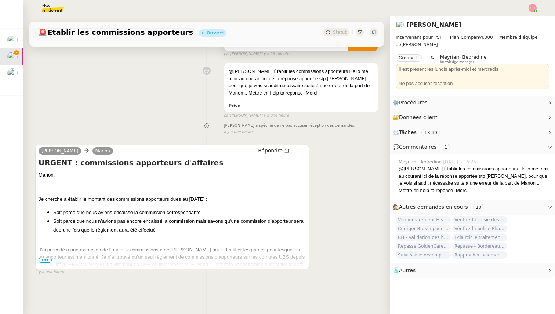
scroll to position [93, 0]
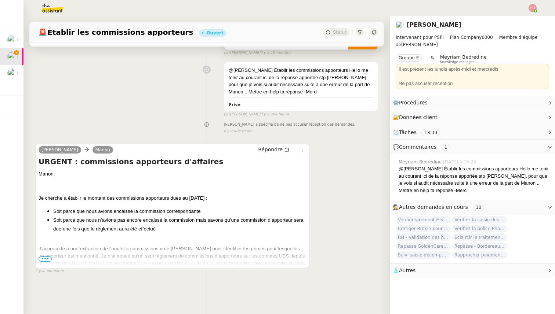
click at [48, 260] on span "•••" at bounding box center [45, 259] width 13 height 5
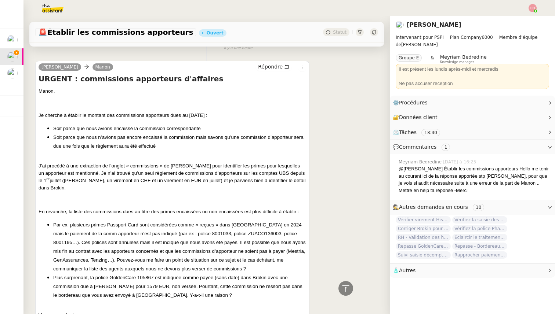
scroll to position [178, 0]
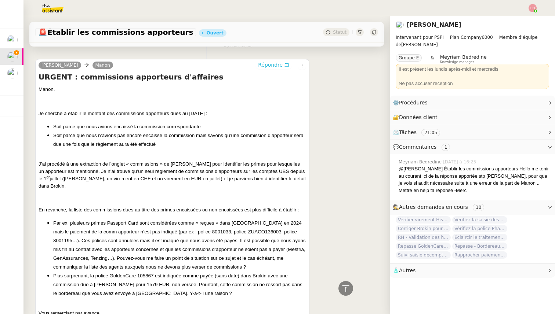
click at [266, 64] on span "Répondre" at bounding box center [270, 64] width 25 height 7
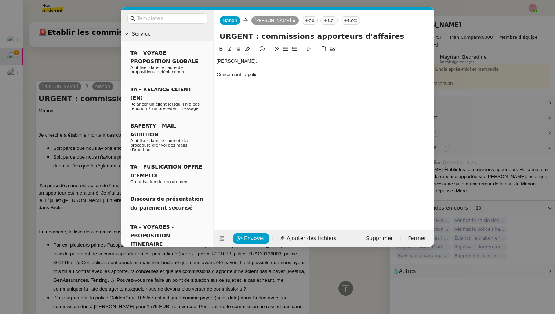
scroll to position [255, 0]
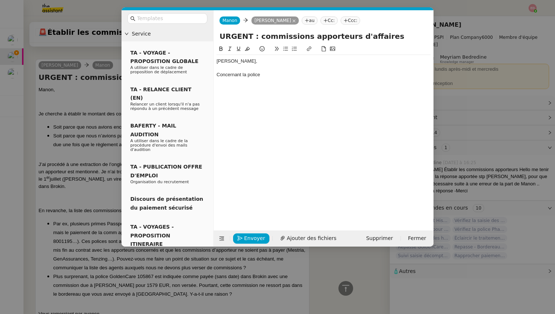
click at [135, 290] on nz-modal-container "Service TA - VOYAGE - PROPOSITION GLOBALE A utiliser dans le cadre de propositi…" at bounding box center [277, 157] width 555 height 314
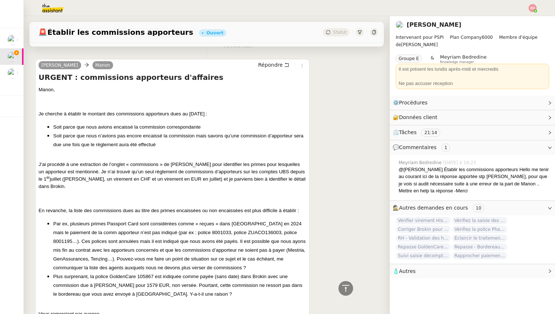
click at [147, 268] on nz-modal-container "Service TA - VOYAGE - PROPOSITION GLOBALE A utiliser dans le cadre de propositi…" at bounding box center [277, 157] width 555 height 314
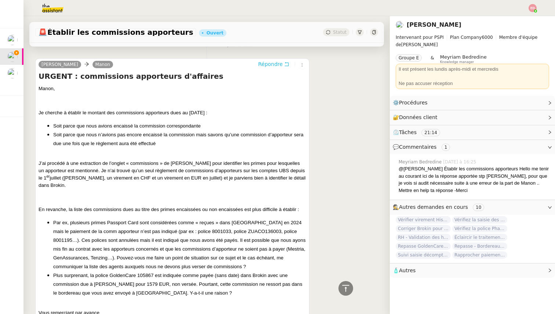
scroll to position [255, 0]
click at [145, 274] on span "Plus surprenant, la police GoldenCare 105867 est indiquée comme payée (sans dat…" at bounding box center [177, 285] width 249 height 23
copy span "105867"
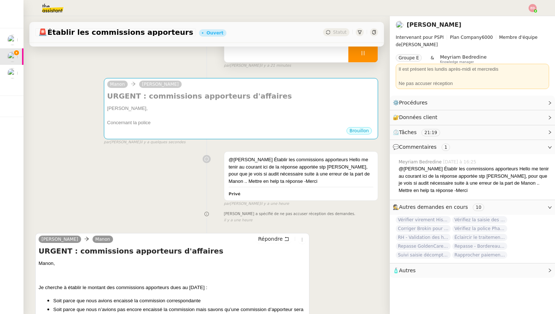
scroll to position [0, 0]
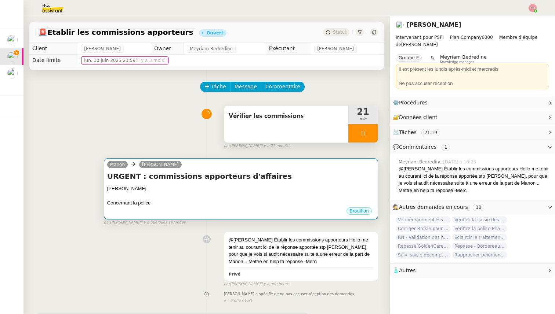
click at [198, 190] on div "[PERSON_NAME]," at bounding box center [240, 188] width 267 height 7
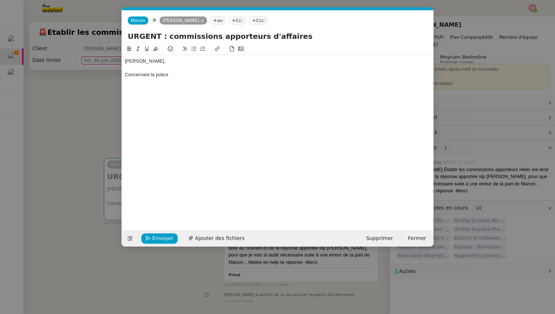
scroll to position [0, 15]
click at [221, 74] on div "Concernant la police" at bounding box center [278, 75] width 306 height 7
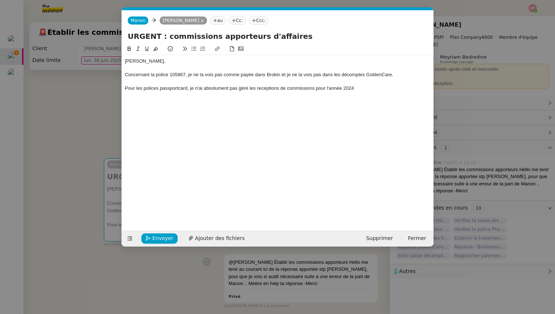
click at [55, 138] on nz-modal-container "Service TA - VOYAGE - PROPOSITION GLOBALE A utiliser dans le cadre de propositi…" at bounding box center [277, 157] width 555 height 314
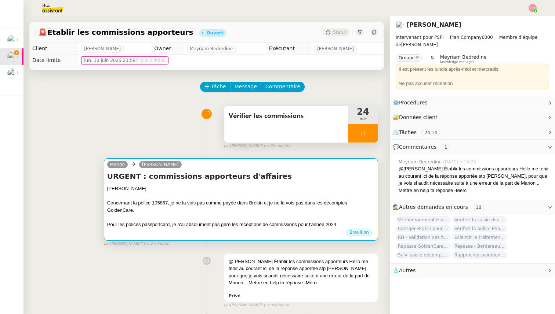
click at [193, 216] on div at bounding box center [240, 217] width 267 height 7
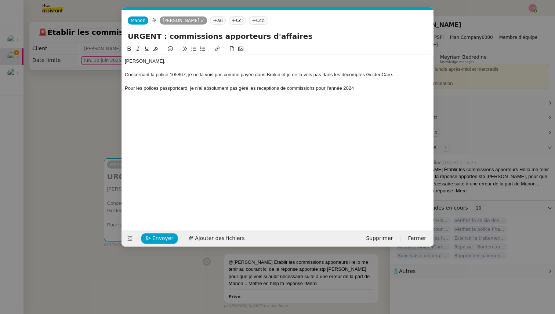
scroll to position [0, 15]
click at [363, 87] on div "Pour les polices passportcard, je n'ai absolument pas géré les receptions de co…" at bounding box center [278, 88] width 306 height 7
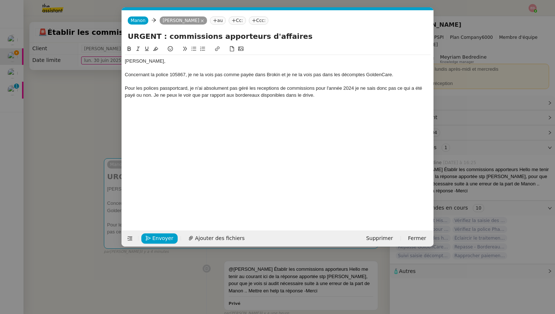
click at [269, 88] on div "Pour les polices passportcard, je n'ai absolument pas géré les receptions de co…" at bounding box center [278, 92] width 306 height 14
click at [0, 0] on lt-span "réceptions" at bounding box center [0, 0] width 0 height 0
click at [320, 96] on div "Pour les polices passportcard, je n'ai absolument pas géré les réceptions de co…" at bounding box center [278, 92] width 306 height 14
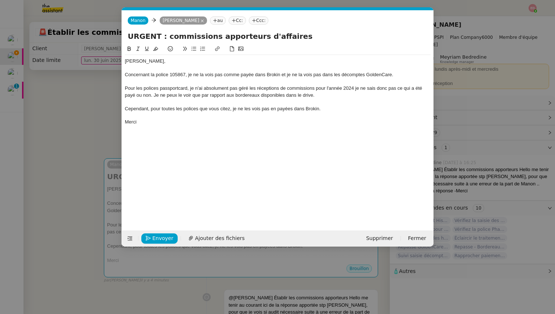
click at [154, 232] on div "Envoyer Ajouter des fichiers Supprimer Fermer" at bounding box center [277, 239] width 311 height 16
click at [154, 237] on span "Envoyer" at bounding box center [162, 238] width 21 height 8
click at [154, 237] on span "Confirmer l'envoi" at bounding box center [174, 238] width 44 height 8
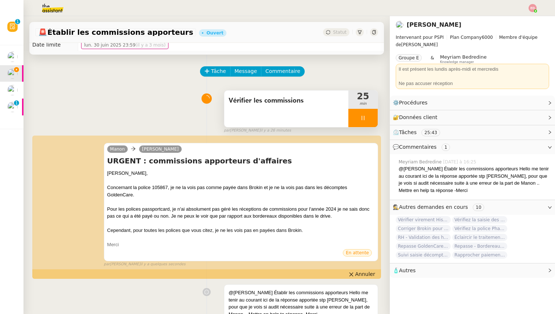
scroll to position [0, 0]
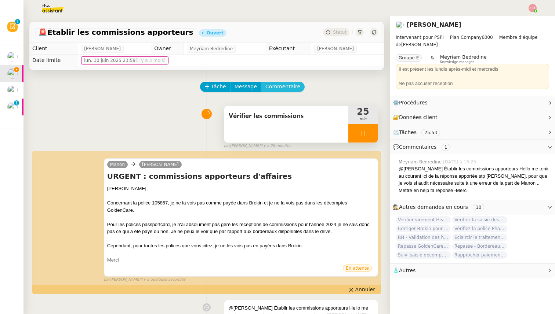
click at [279, 87] on span "Commentaire" at bounding box center [282, 87] width 35 height 8
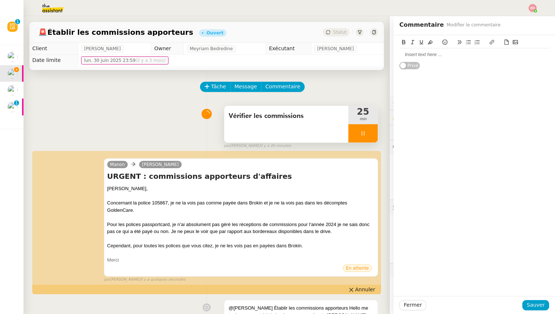
click at [406, 55] on div at bounding box center [474, 54] width 150 height 7
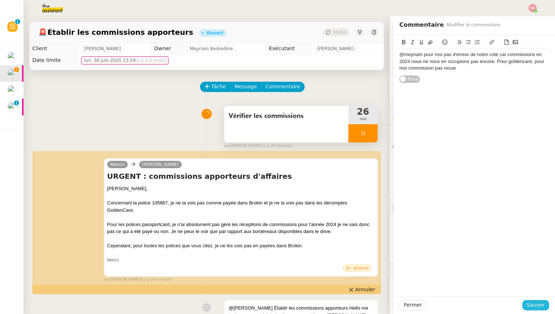
click at [535, 303] on span "Sauver" at bounding box center [535, 305] width 18 height 8
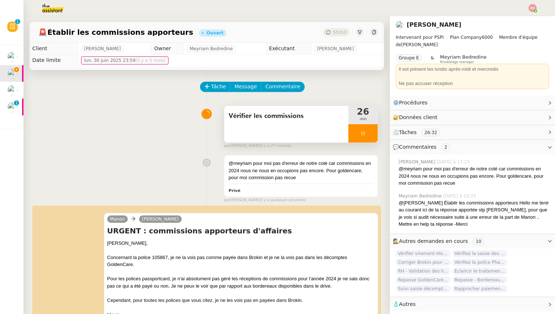
click at [375, 134] on div at bounding box center [362, 133] width 29 height 18
click at [370, 133] on icon at bounding box center [370, 134] width 6 height 6
click at [339, 32] on span "Statut" at bounding box center [340, 32] width 14 height 5
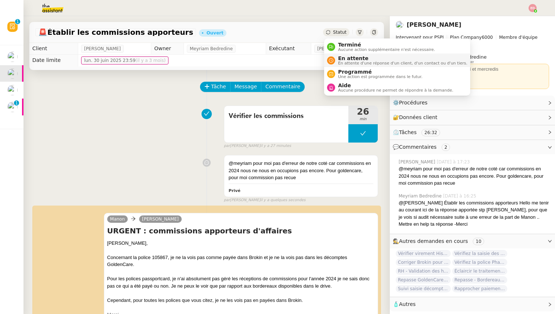
click at [350, 61] on span "En attente" at bounding box center [402, 58] width 129 height 6
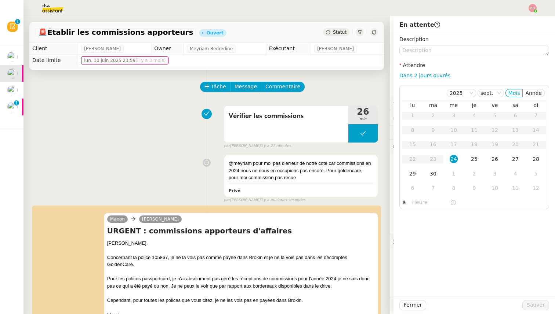
click at [345, 33] on span "Statut" at bounding box center [340, 32] width 14 height 5
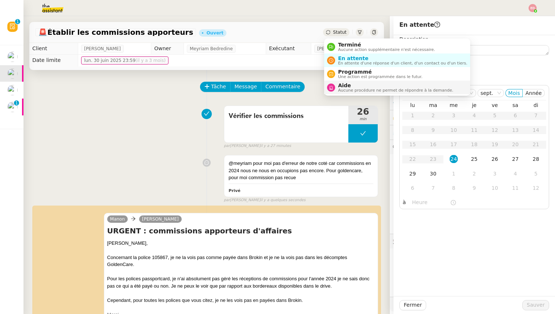
click at [362, 86] on span "Aide" at bounding box center [395, 86] width 115 height 6
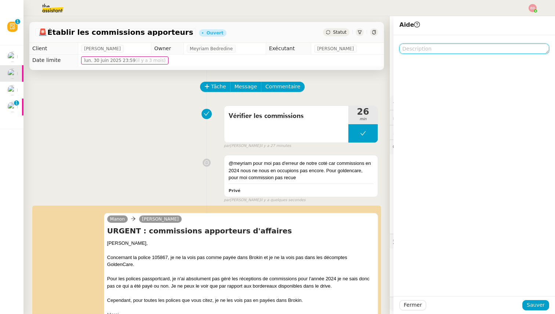
click at [428, 45] on textarea at bounding box center [474, 49] width 150 height 10
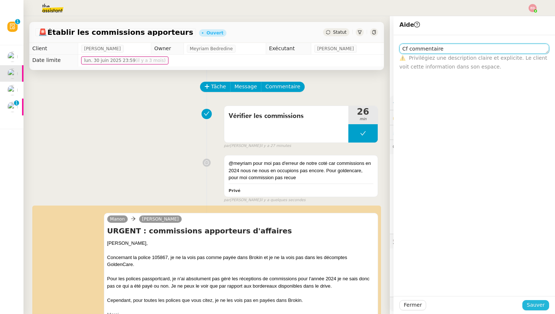
type textarea "Cf commentaire"
click at [533, 303] on span "Sauver" at bounding box center [535, 305] width 18 height 8
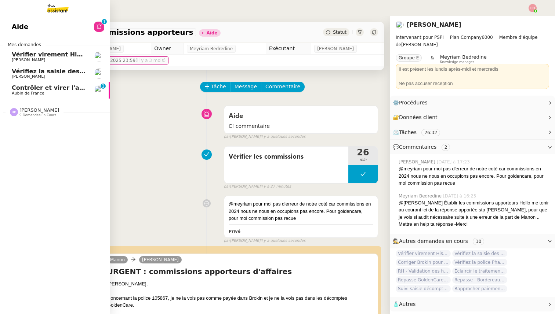
click at [30, 55] on span "Vérifier virement Hiscox 12.09" at bounding box center [62, 54] width 100 height 7
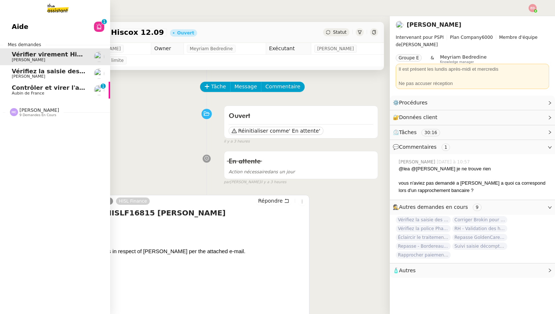
click at [53, 71] on span "Vérifiez la saisie des bordereaux Goldencare" at bounding box center [85, 71] width 147 height 7
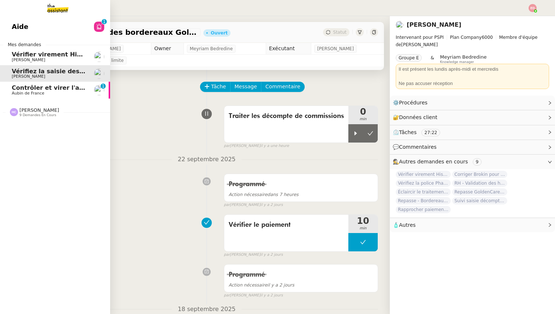
click at [47, 87] on span "Contrôler et virer l'achat prime" at bounding box center [63, 87] width 103 height 7
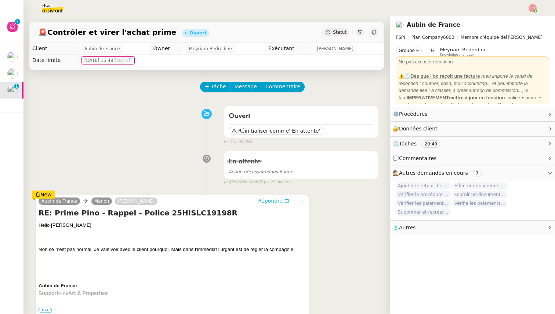
click at [276, 198] on span "Répondre" at bounding box center [270, 200] width 25 height 7
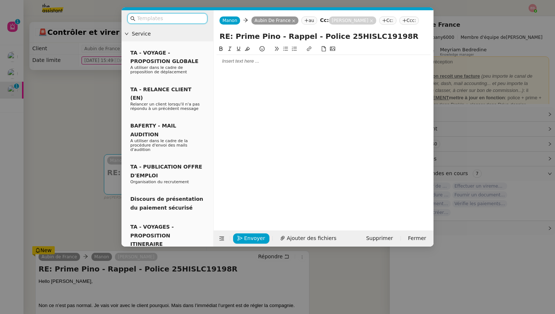
click at [263, 68] on div at bounding box center [323, 132] width 214 height 175
click at [255, 59] on div at bounding box center [323, 61] width 214 height 7
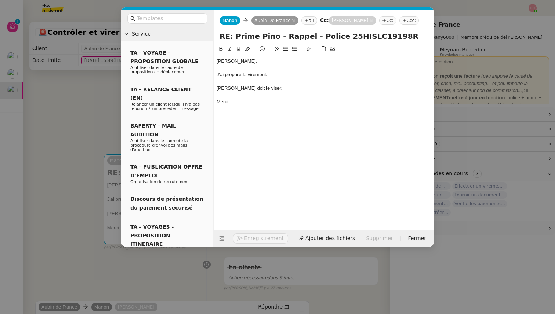
click at [233, 75] on div "J'ai preparé le virement." at bounding box center [323, 75] width 214 height 7
click at [0, 0] on lt-span "prépare" at bounding box center [0, 0] width 0 height 0
click at [245, 238] on span "Envoyer" at bounding box center [254, 238] width 21 height 8
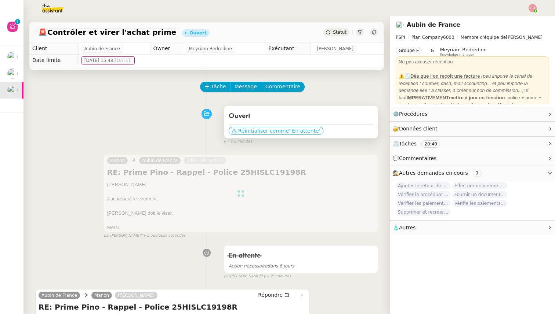
click at [293, 127] on span "' En attente'" at bounding box center [304, 130] width 31 height 7
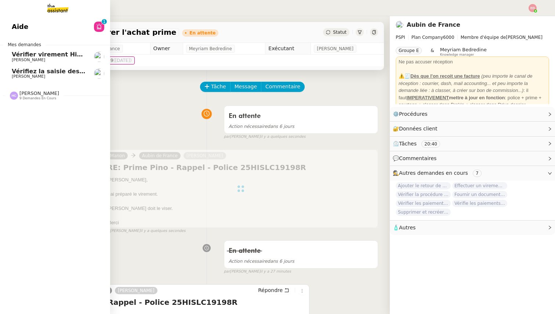
click at [26, 72] on span "Vérifiez la saisie des bordereaux Goldencare" at bounding box center [85, 71] width 147 height 7
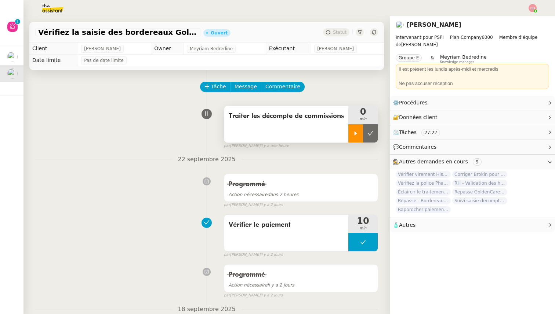
click at [353, 134] on icon at bounding box center [355, 134] width 6 height 6
click at [374, 136] on div at bounding box center [362, 133] width 29 height 18
click at [374, 136] on button at bounding box center [370, 133] width 15 height 18
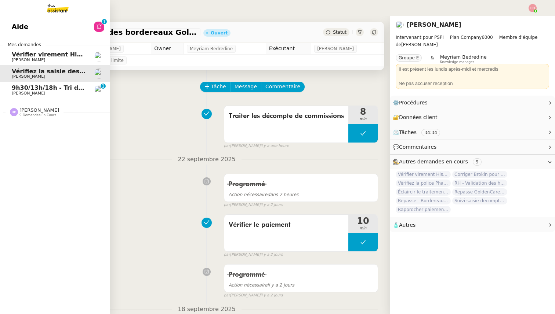
click at [17, 92] on span "[PERSON_NAME]" at bounding box center [28, 93] width 33 height 5
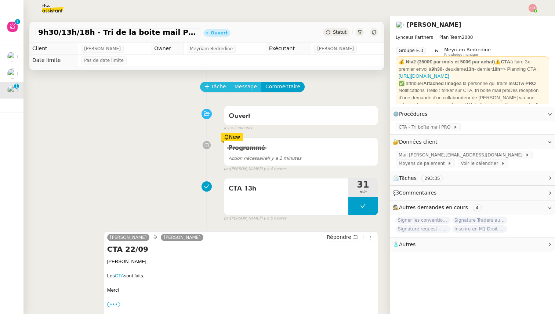
click at [222, 89] on span "Tâche" at bounding box center [218, 87] width 15 height 8
click at [212, 85] on span "Tâche" at bounding box center [218, 87] width 15 height 8
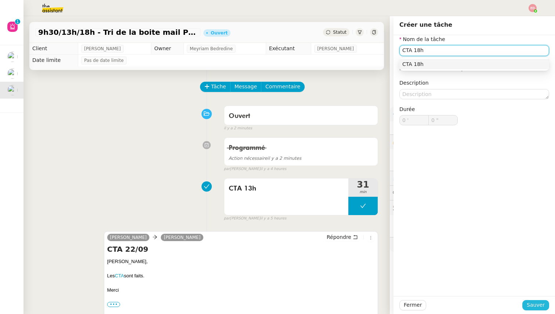
type input "CTA 18h"
click at [533, 306] on span "Sauver" at bounding box center [535, 305] width 18 height 8
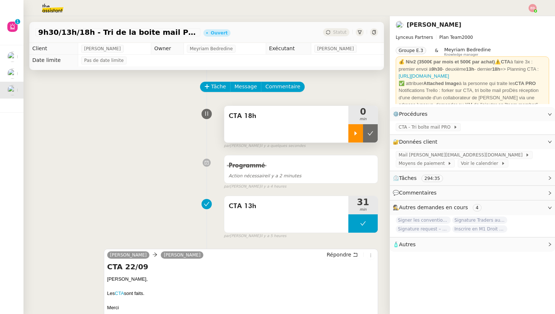
click at [357, 131] on icon at bounding box center [355, 134] width 6 height 6
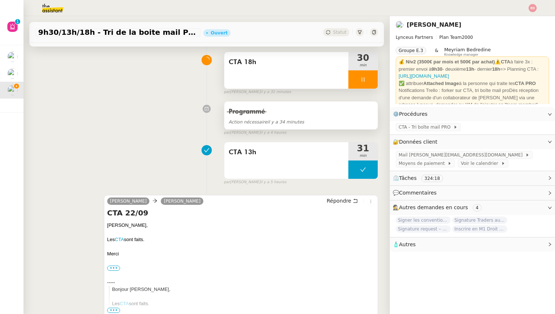
scroll to position [76, 0]
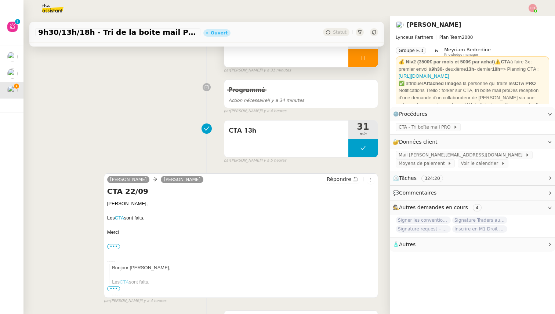
click at [106, 204] on div "[PERSON_NAME] [PERSON_NAME] Répondre CTA 22/09 [PERSON_NAME], Les CTA sont fait…" at bounding box center [241, 235] width 274 height 125
click at [120, 233] on div "Merci" at bounding box center [240, 232] width 267 height 7
drag, startPoint x: 120, startPoint y: 233, endPoint x: 106, endPoint y: 205, distance: 30.7
click at [106, 205] on div "[PERSON_NAME] [PERSON_NAME] Répondre CTA 22/09 [PERSON_NAME], Les CTA sont fait…" at bounding box center [241, 235] width 274 height 125
copy div "[PERSON_NAME], Les CTA sont faits. [GEOGRAPHIC_DATA]"
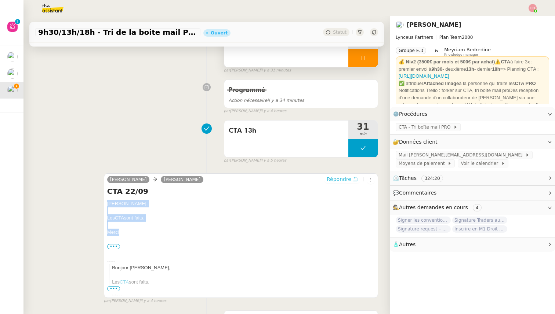
click at [341, 183] on button "Répondre" at bounding box center [342, 179] width 36 height 8
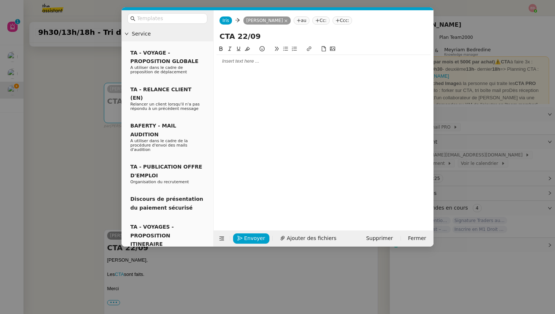
click at [227, 62] on div at bounding box center [323, 61] width 214 height 7
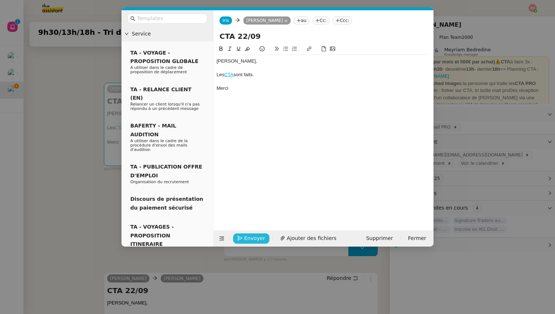
click at [250, 238] on span "Envoyer" at bounding box center [254, 238] width 21 height 8
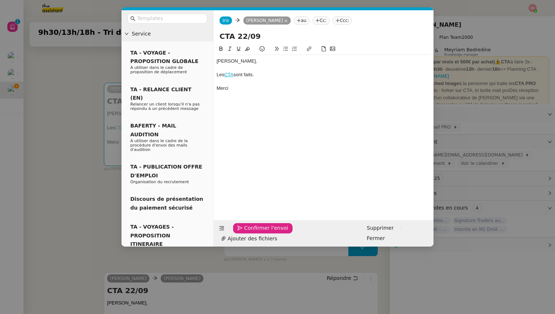
click at [250, 233] on span "Confirmer l'envoi" at bounding box center [266, 228] width 44 height 8
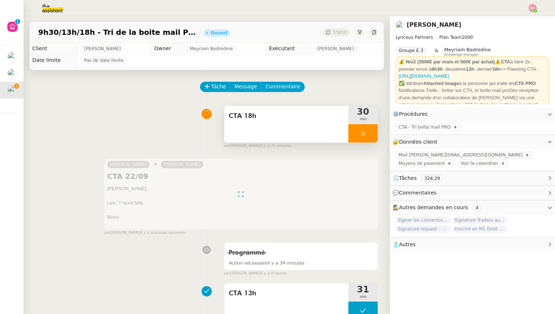
click at [372, 134] on div at bounding box center [362, 133] width 29 height 18
click at [372, 134] on icon at bounding box center [370, 134] width 6 height 6
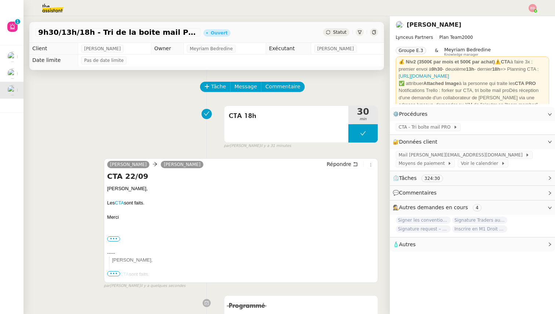
click at [333, 36] on div "Statut" at bounding box center [336, 32] width 26 height 8
click at [342, 32] on span "Statut" at bounding box center [340, 32] width 14 height 5
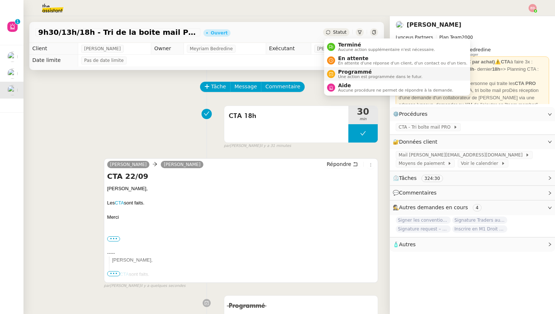
click at [345, 68] on li "Programmé Une action est programmée dans le futur." at bounding box center [397, 74] width 146 height 14
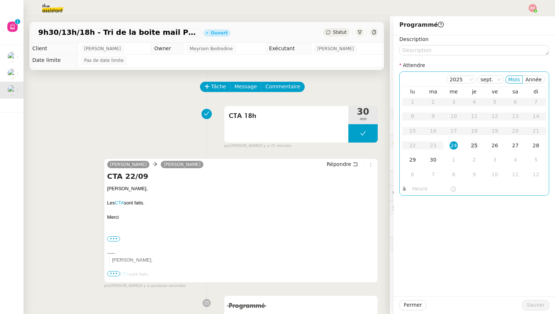
click at [472, 146] on div "25" at bounding box center [474, 146] width 8 height 8
click at [420, 186] on input "text" at bounding box center [431, 189] width 38 height 8
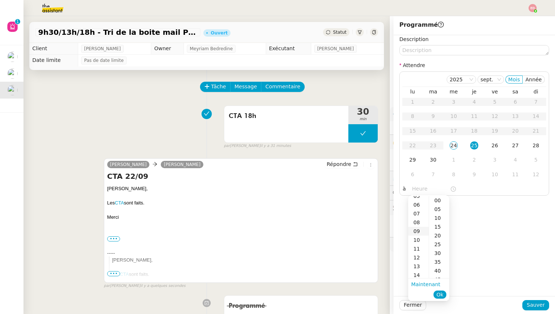
click at [417, 230] on div "09" at bounding box center [418, 231] width 21 height 9
click at [436, 200] on div "00" at bounding box center [439, 200] width 20 height 9
type input "09:00"
click at [439, 292] on span "Ok" at bounding box center [439, 294] width 7 height 7
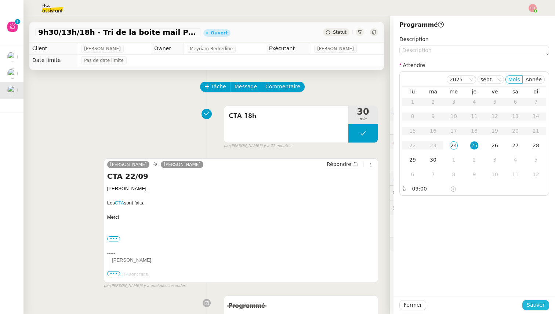
click at [539, 308] on span "Sauver" at bounding box center [535, 305] width 18 height 8
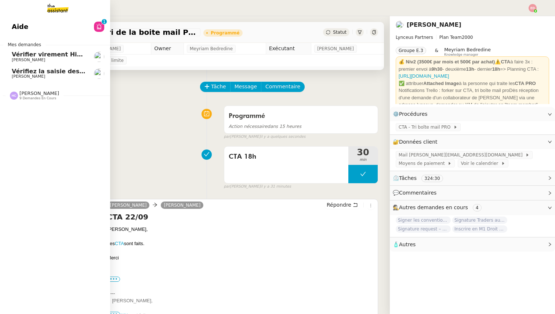
click at [19, 74] on span "Vérifiez la saisie des bordereaux Goldencare" at bounding box center [85, 71] width 147 height 7
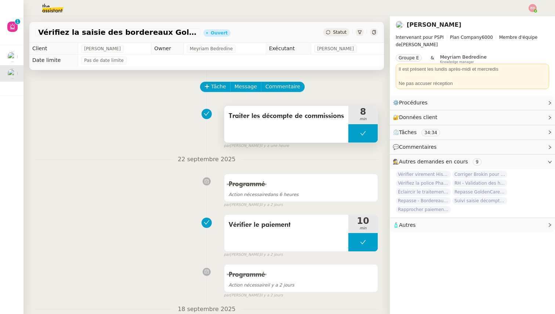
click at [352, 138] on button at bounding box center [362, 133] width 29 height 18
click at [352, 138] on div at bounding box center [355, 133] width 15 height 18
click at [372, 131] on div at bounding box center [362, 133] width 29 height 18
click at [372, 131] on icon at bounding box center [370, 134] width 6 height 6
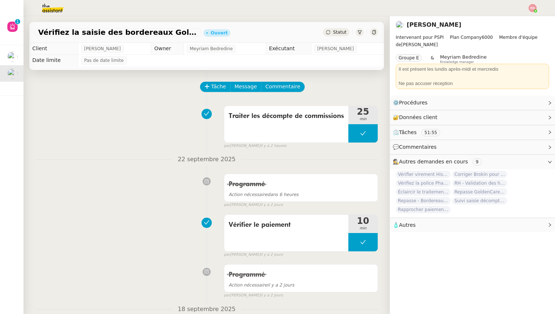
click at [534, 6] on img at bounding box center [532, 8] width 8 height 8
click at [512, 19] on span "Suivi" at bounding box center [506, 21] width 12 height 6
